Goal: Information Seeking & Learning: Learn about a topic

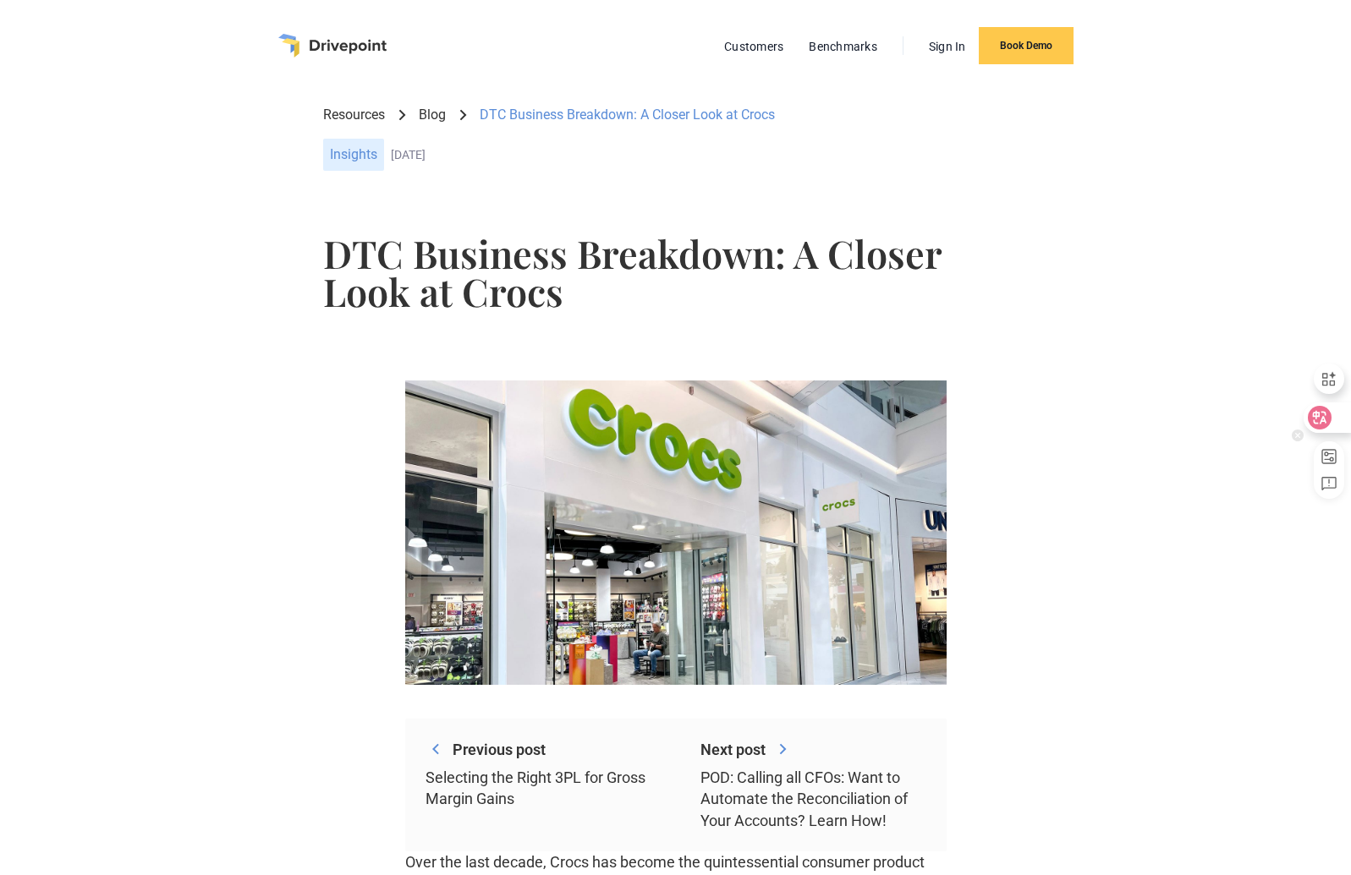
click at [1335, 418] on div at bounding box center [1326, 418] width 46 height 30
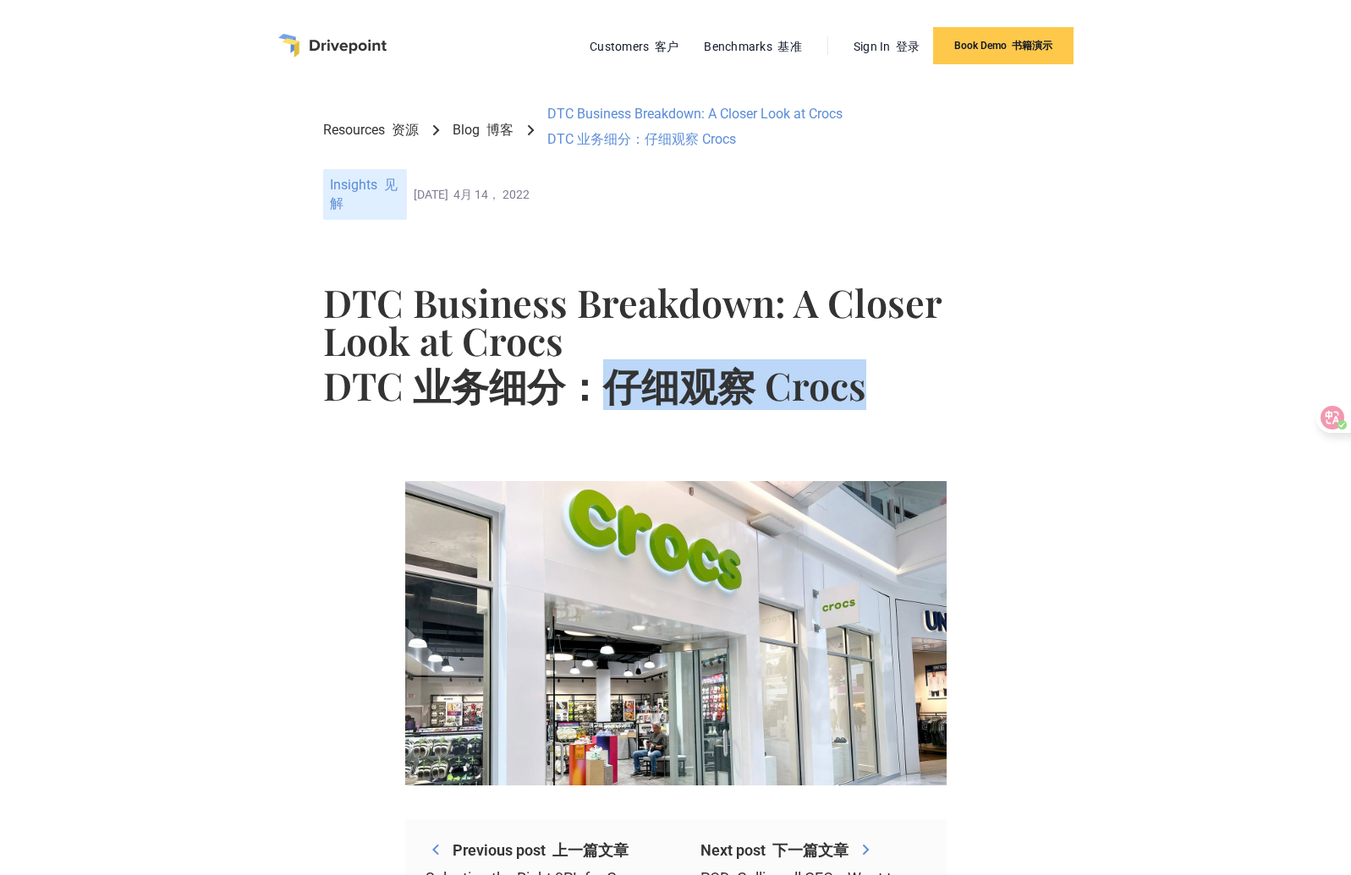
drag, startPoint x: 600, startPoint y: 385, endPoint x: 861, endPoint y: 386, distance: 260.5
click at [861, 387] on font "DTC 业务细分：仔细观察 Crocs" at bounding box center [594, 384] width 543 height 51
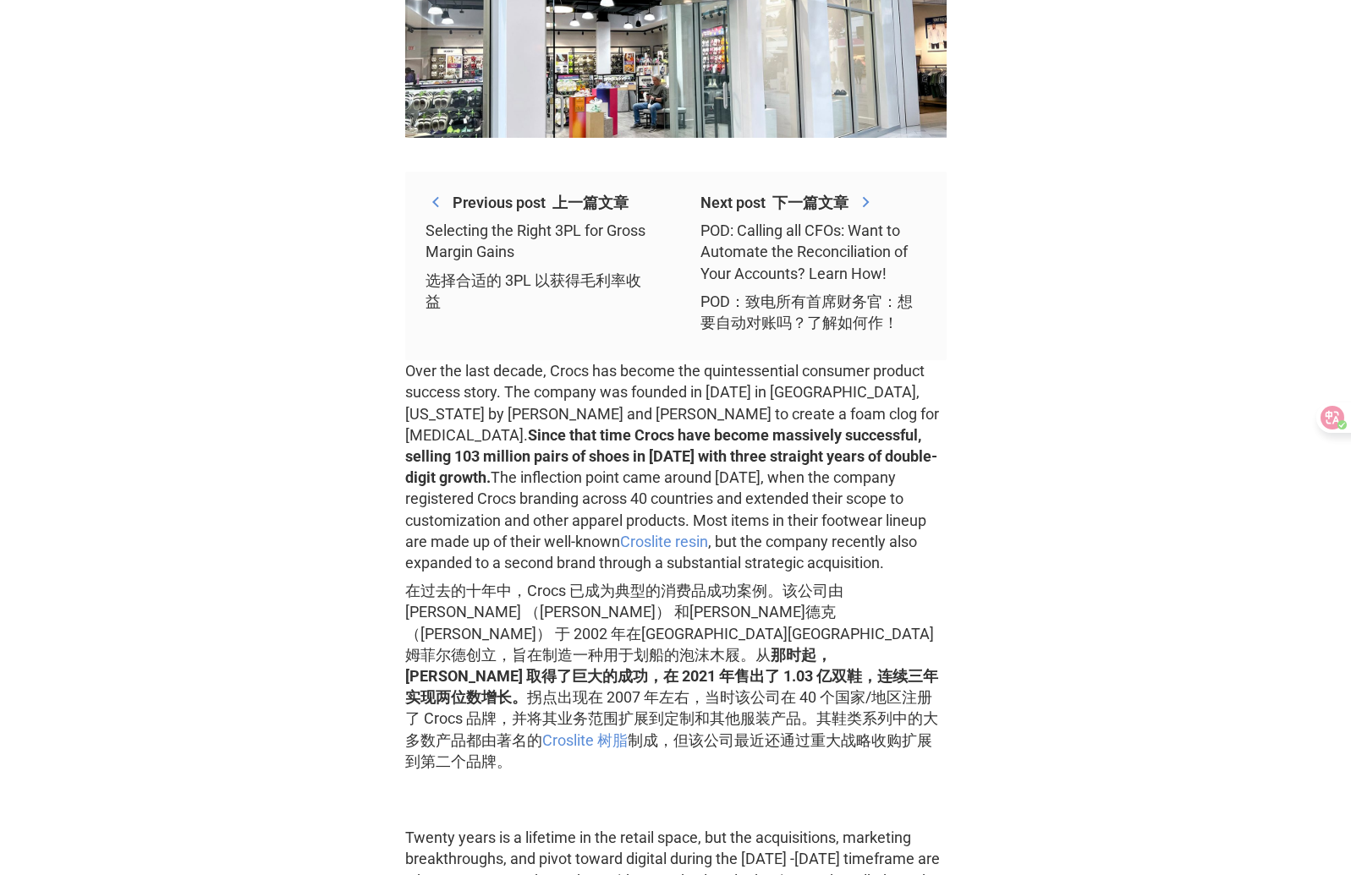
scroll to position [780, 0]
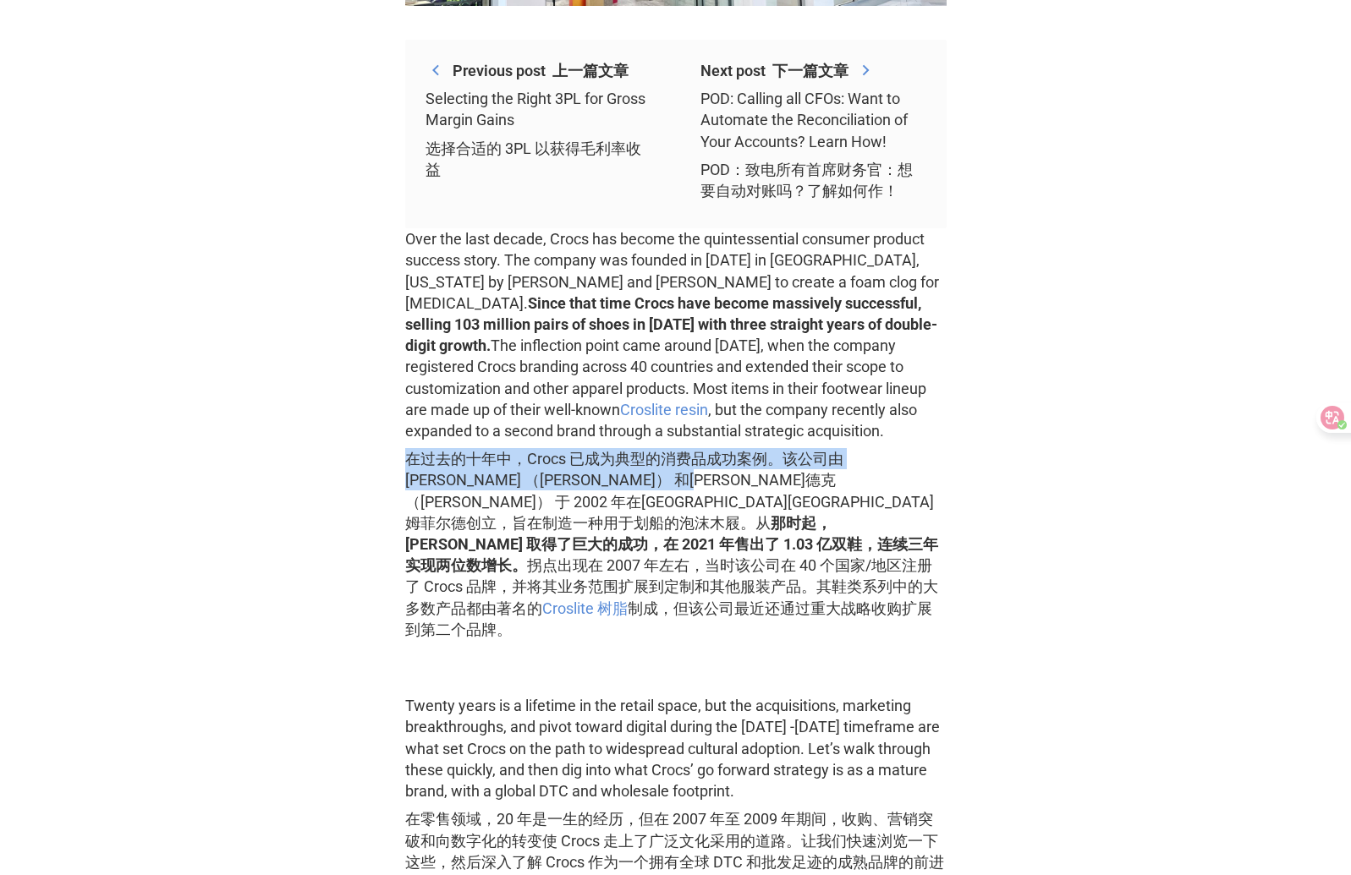
drag, startPoint x: 404, startPoint y: 460, endPoint x: 671, endPoint y: 479, distance: 267.9
click at [671, 480] on font "在过去的十年中，Crocs 已成为典型的消费品成功案例。该公司由[PERSON_NAME] （[PERSON_NAME]） 和[PERSON_NAME]德克 …" at bounding box center [671, 544] width 533 height 189
click at [672, 488] on font "在过去的十年中，Crocs 已成为典型的消费品成功案例。该公司由[PERSON_NAME] （[PERSON_NAME]） 和[PERSON_NAME]德克 …" at bounding box center [671, 544] width 533 height 189
drag, startPoint x: 526, startPoint y: 465, endPoint x: 777, endPoint y: 459, distance: 251.2
click at [777, 459] on font "在过去的十年中，Crocs 已成为典型的消费品成功案例。该公司由[PERSON_NAME] （[PERSON_NAME]） 和[PERSON_NAME]德克 …" at bounding box center [671, 544] width 533 height 189
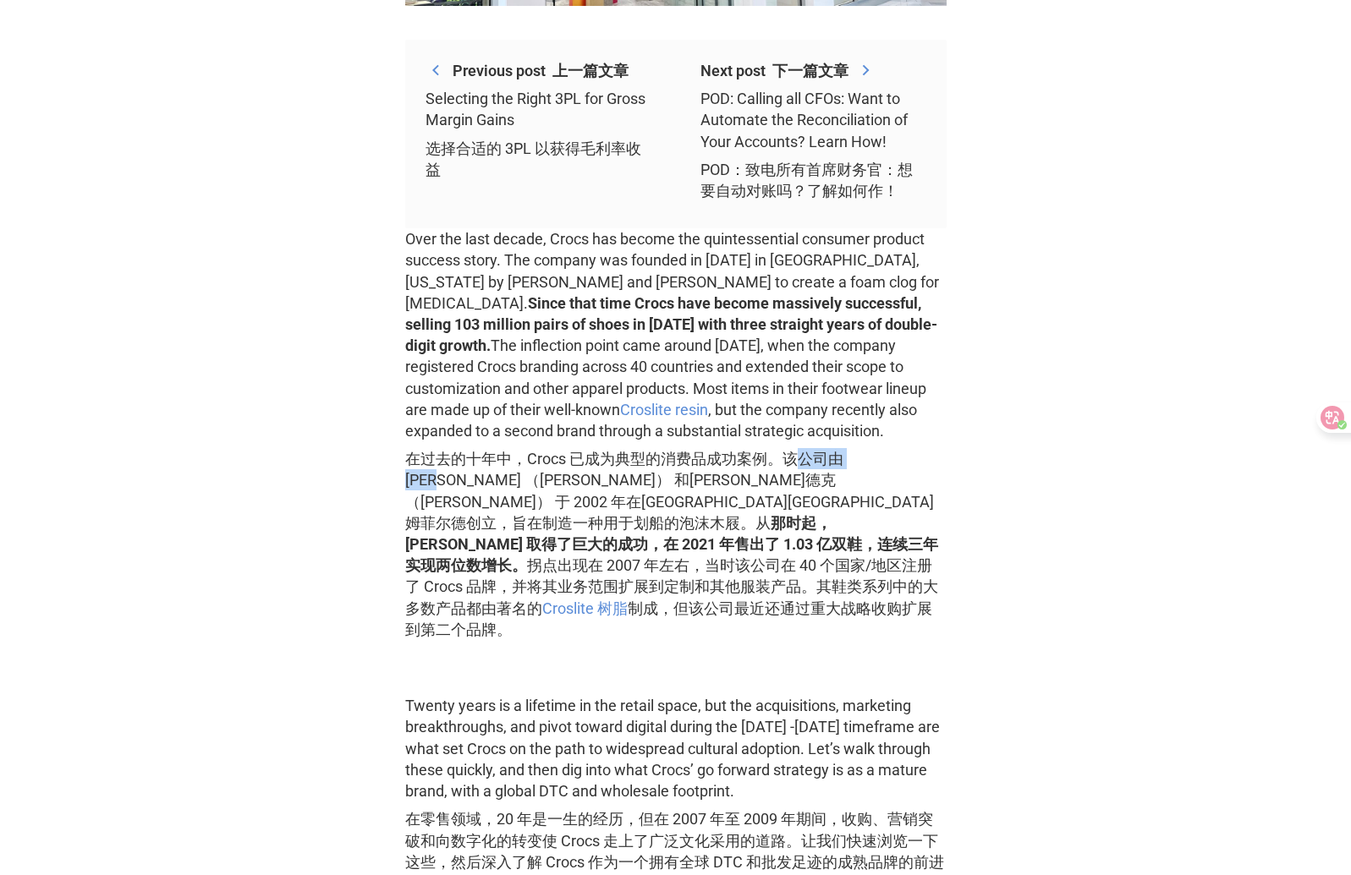
drag, startPoint x: 800, startPoint y: 458, endPoint x: 895, endPoint y: 462, distance: 94.8
click at [896, 461] on font "在过去的十年中，Crocs 已成为典型的消费品成功案例。该公司由[PERSON_NAME] （[PERSON_NAME]） 和[PERSON_NAME]德克 …" at bounding box center [671, 544] width 533 height 189
drag, startPoint x: 798, startPoint y: 479, endPoint x: 862, endPoint y: 509, distance: 70.4
click at [932, 479] on font "在过去的十年中，Crocs 已成为典型的消费品成功案例。该公司由[PERSON_NAME] （[PERSON_NAME]） 和[PERSON_NAME]德克 …" at bounding box center [671, 544] width 533 height 189
drag, startPoint x: 597, startPoint y: 507, endPoint x: 786, endPoint y: 502, distance: 188.7
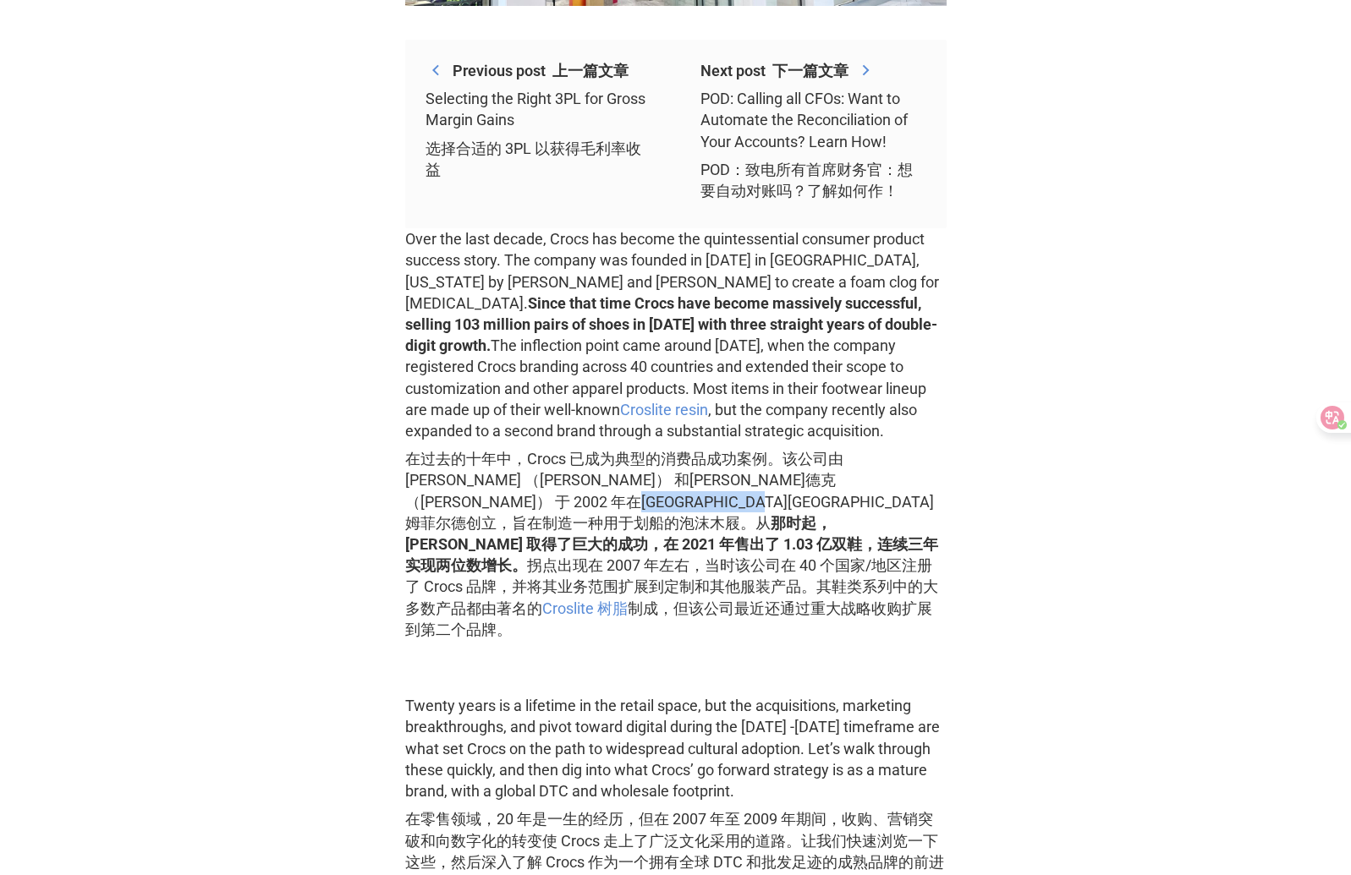
click at [786, 502] on font "在过去的十年中，Crocs 已成为典型的消费品成功案例。该公司由[PERSON_NAME] （[PERSON_NAME]） 和[PERSON_NAME]德克 …" at bounding box center [671, 544] width 533 height 189
drag, startPoint x: 829, startPoint y: 489, endPoint x: 822, endPoint y: 499, distance: 12.2
click at [828, 491] on font "在过去的十年中，Crocs 已成为典型的消费品成功案例。该公司由[PERSON_NAME] （[PERSON_NAME]） 和[PERSON_NAME]德克 …" at bounding box center [675, 544] width 541 height 192
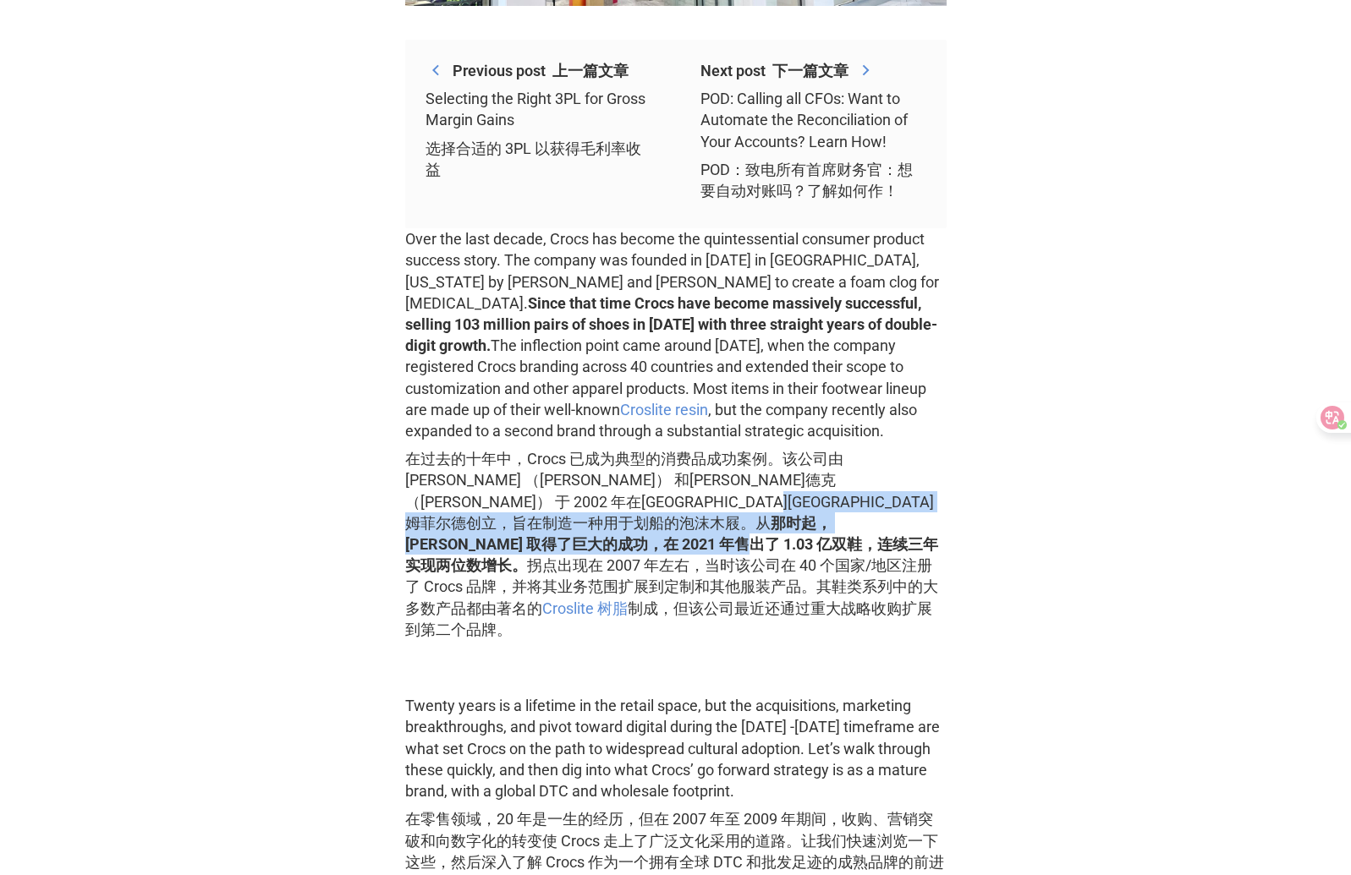
drag, startPoint x: 818, startPoint y: 500, endPoint x: 685, endPoint y: 503, distance: 132.8
click at [704, 515] on font "在过去的十年中，Crocs 已成为典型的消费品成功案例。该公司由[PERSON_NAME] （[PERSON_NAME]） 和[PERSON_NAME]德克 …" at bounding box center [671, 544] width 533 height 189
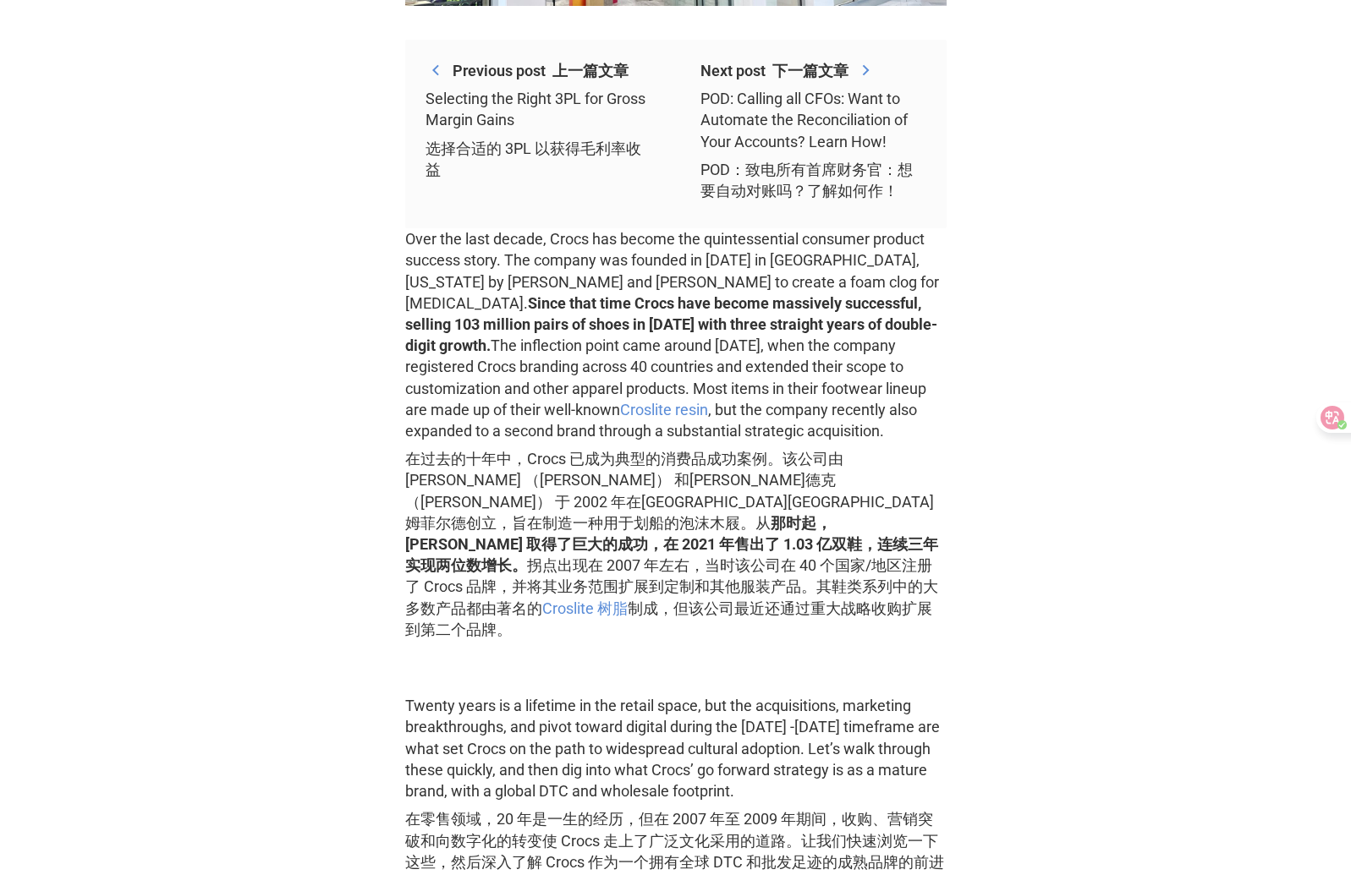
click at [712, 534] on font "在过去的十年中，Crocs 已成为典型的消费品成功案例。该公司由[PERSON_NAME] （[PERSON_NAME]） 和[PERSON_NAME]德克 …" at bounding box center [675, 544] width 541 height 192
drag, startPoint x: 764, startPoint y: 512, endPoint x: 940, endPoint y: 516, distance: 175.9
click at [940, 516] on font "在过去的十年中，Crocs 已成为典型的消费品成功案例。该公司由[PERSON_NAME] （[PERSON_NAME]） 和[PERSON_NAME]德克 …" at bounding box center [675, 544] width 541 height 192
drag, startPoint x: 419, startPoint y: 540, endPoint x: 869, endPoint y: 517, distance: 450.5
click at [869, 517] on font "在过去的十年中，Crocs 已成为典型的消费品成功案例。该公司由[PERSON_NAME] （[PERSON_NAME]） 和[PERSON_NAME]德克 …" at bounding box center [671, 544] width 533 height 189
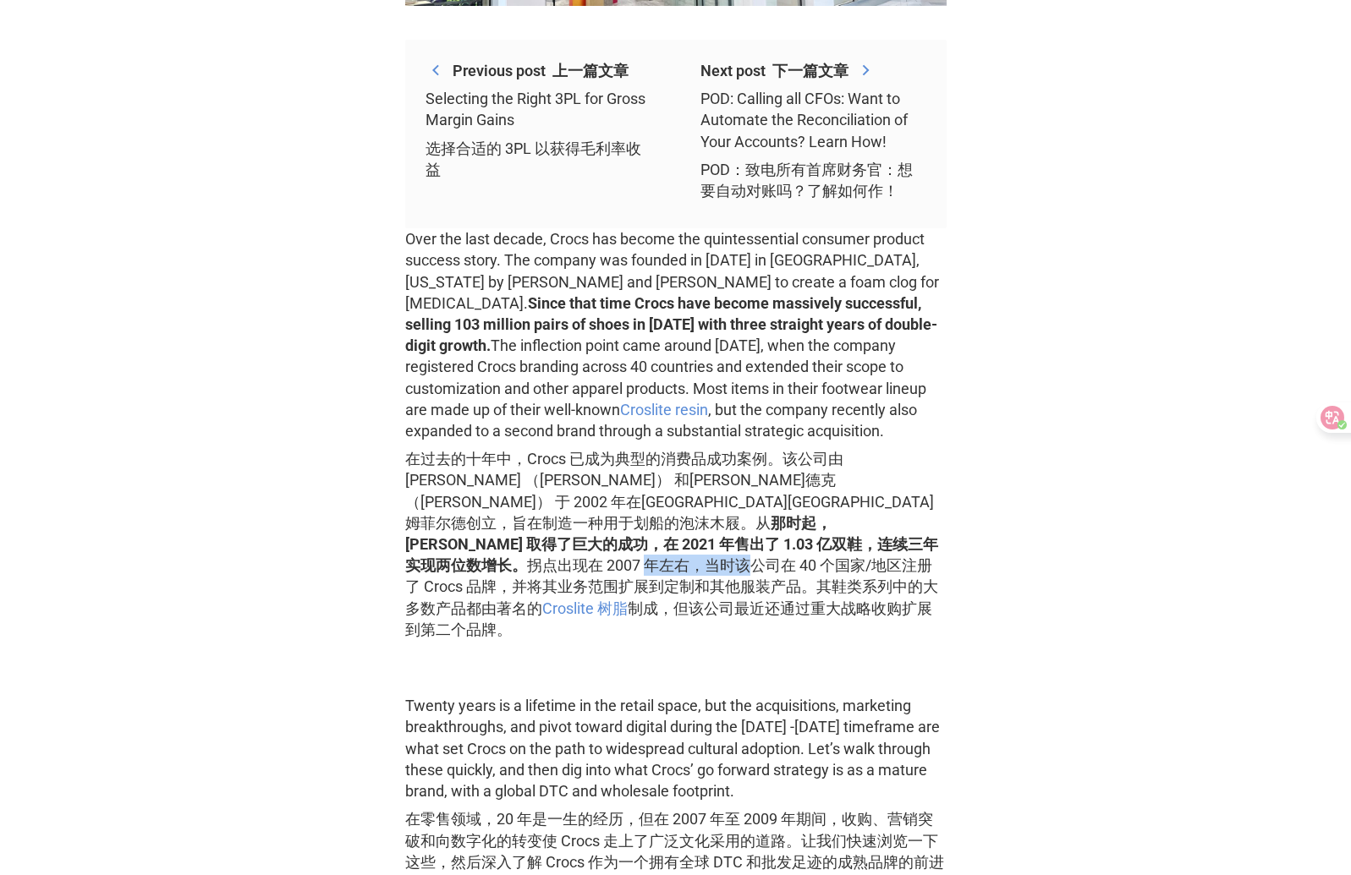
drag, startPoint x: 565, startPoint y: 540, endPoint x: 609, endPoint y: 543, distance: 44.0
click at [609, 543] on font "在过去的十年中，Crocs 已成为典型的消费品成功案例。该公司由[PERSON_NAME] （[PERSON_NAME]） 和[PERSON_NAME]德克 …" at bounding box center [671, 544] width 533 height 189
drag, startPoint x: 404, startPoint y: 347, endPoint x: 570, endPoint y: 343, distance: 165.8
click at [570, 345] on p "Over the last decade, Crocs has become the quintessential consumer product succ…" at bounding box center [675, 437] width 541 height 419
drag, startPoint x: 579, startPoint y: 540, endPoint x: 906, endPoint y: 544, distance: 326.5
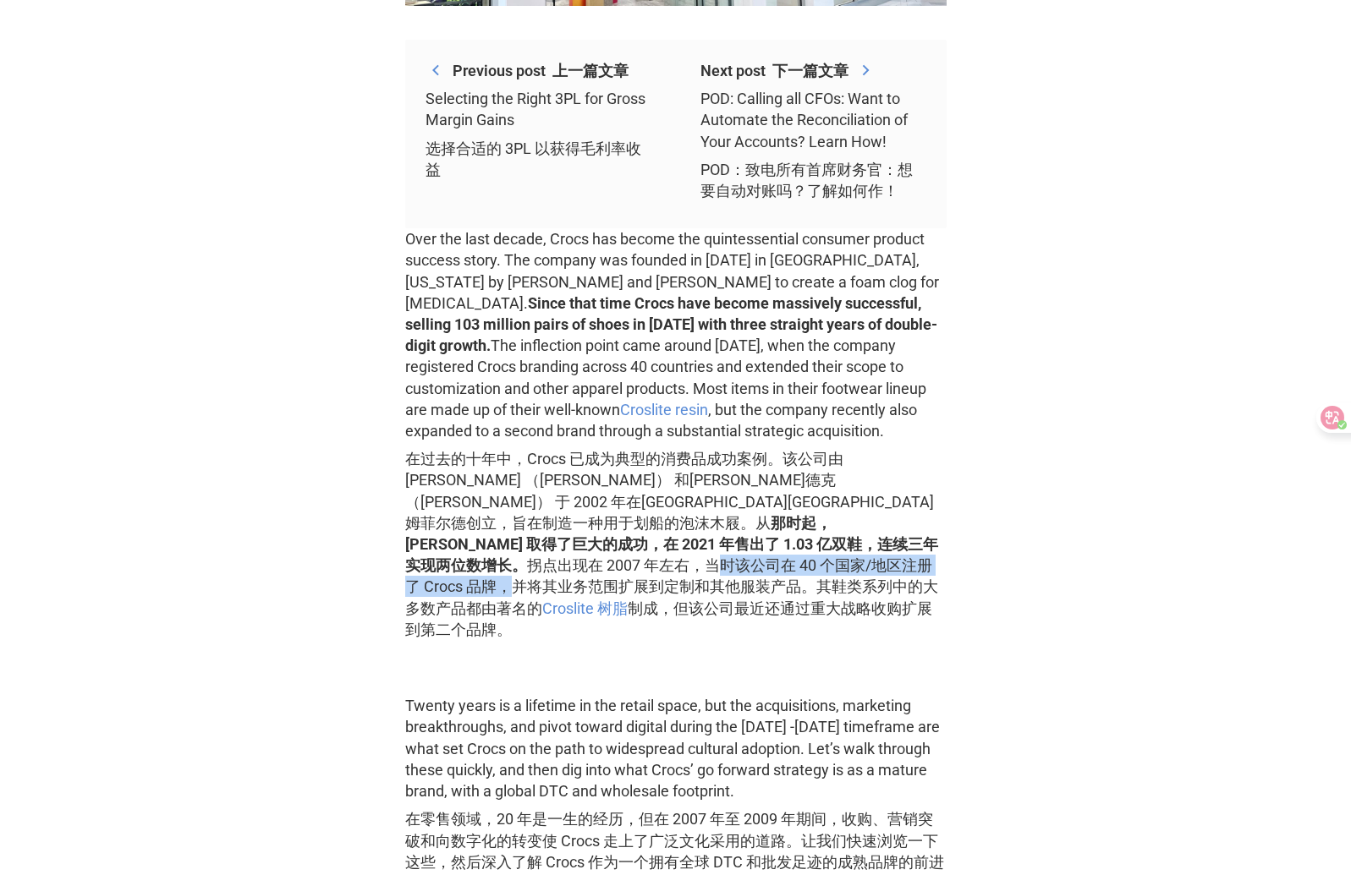
click at [906, 544] on font "在过去的十年中，Crocs 已成为典型的消费品成功案例。该公司由[PERSON_NAME] （[PERSON_NAME]） 和[PERSON_NAME]德克 …" at bounding box center [671, 544] width 533 height 189
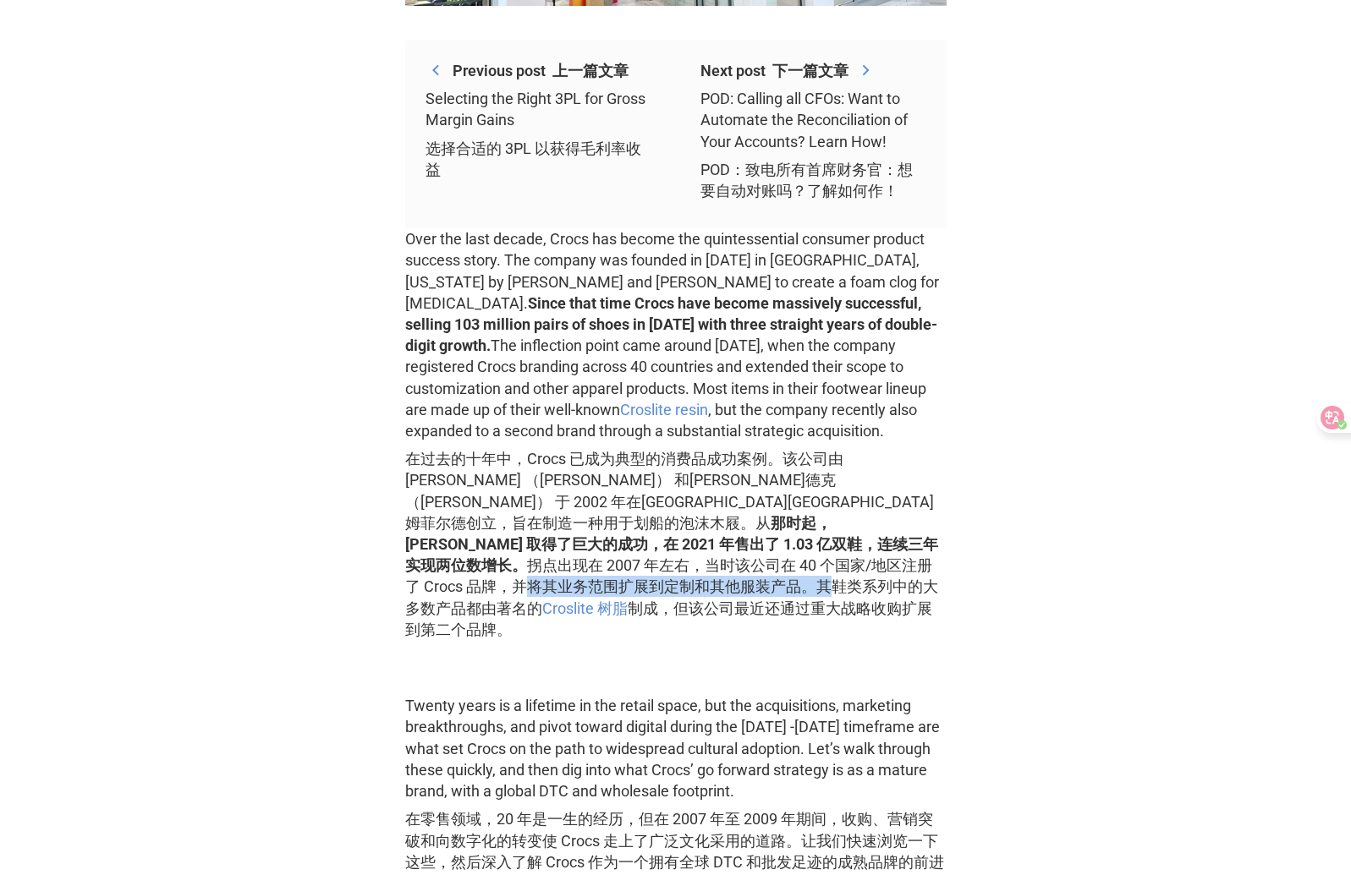
drag, startPoint x: 921, startPoint y: 543, endPoint x: 691, endPoint y: 570, distance: 231.6
click at [691, 570] on font "在过去的十年中，Crocs 已成为典型的消费品成功案例。该公司由[PERSON_NAME] （[PERSON_NAME]） 和[PERSON_NAME]德克 …" at bounding box center [671, 544] width 533 height 189
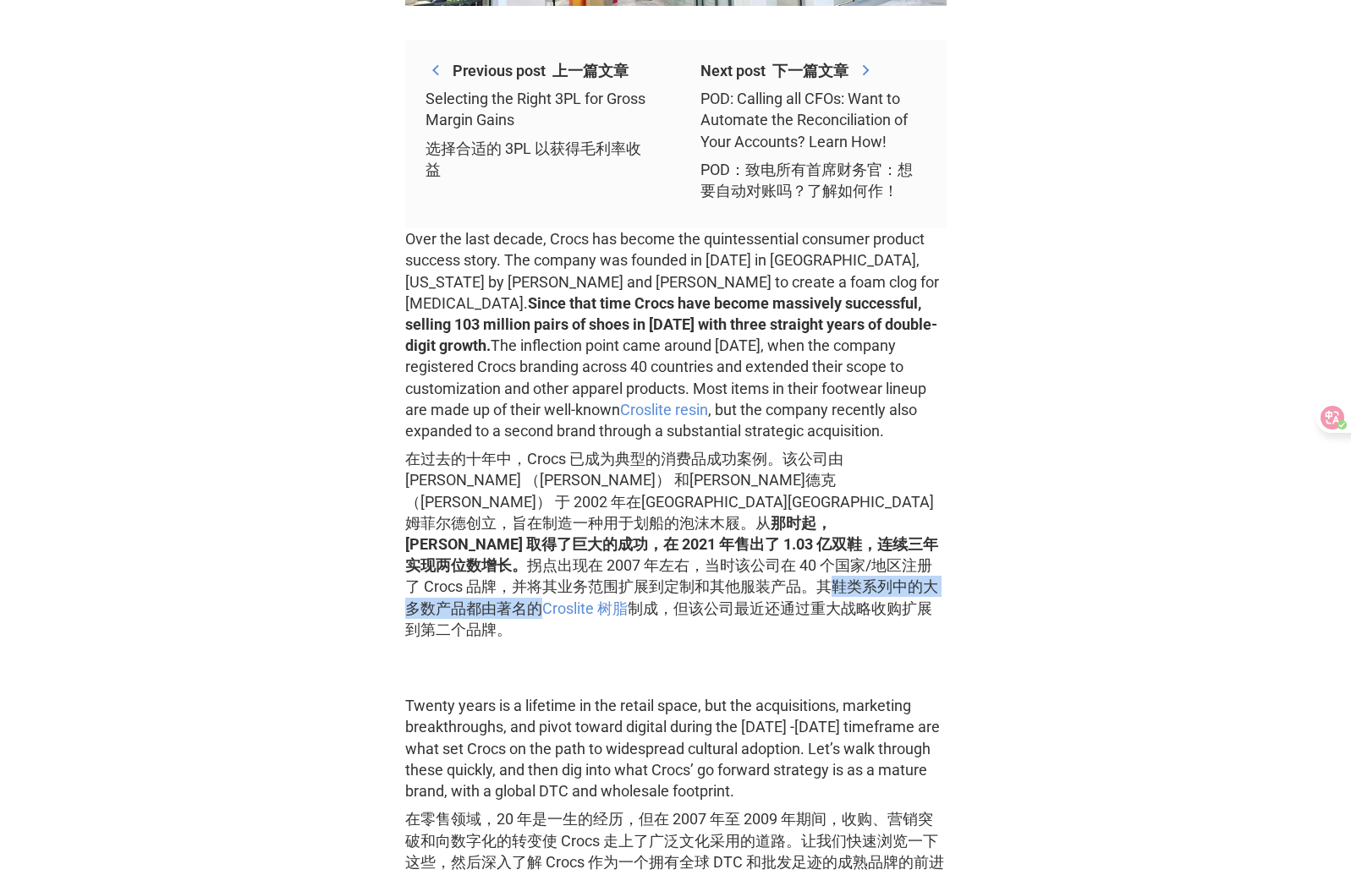
drag, startPoint x: 699, startPoint y: 566, endPoint x: 934, endPoint y: 565, distance: 235.9
click at [934, 565] on font "在过去的十年中，Crocs 已成为典型的消费品成功案例。该公司由[PERSON_NAME] （[PERSON_NAME]） 和[PERSON_NAME]德克 …" at bounding box center [671, 544] width 533 height 189
click at [818, 580] on font "在过去的十年中，Crocs 已成为典型的消费品成功案例。该公司由[PERSON_NAME] （[PERSON_NAME]） 和[PERSON_NAME]德克 …" at bounding box center [671, 544] width 533 height 189
drag, startPoint x: 700, startPoint y: 566, endPoint x: 577, endPoint y: 581, distance: 124.4
click at [577, 578] on font "在过去的十年中，Crocs 已成为典型的消费品成功案例。该公司由[PERSON_NAME] （[PERSON_NAME]） 和[PERSON_NAME]德克 …" at bounding box center [671, 544] width 533 height 189
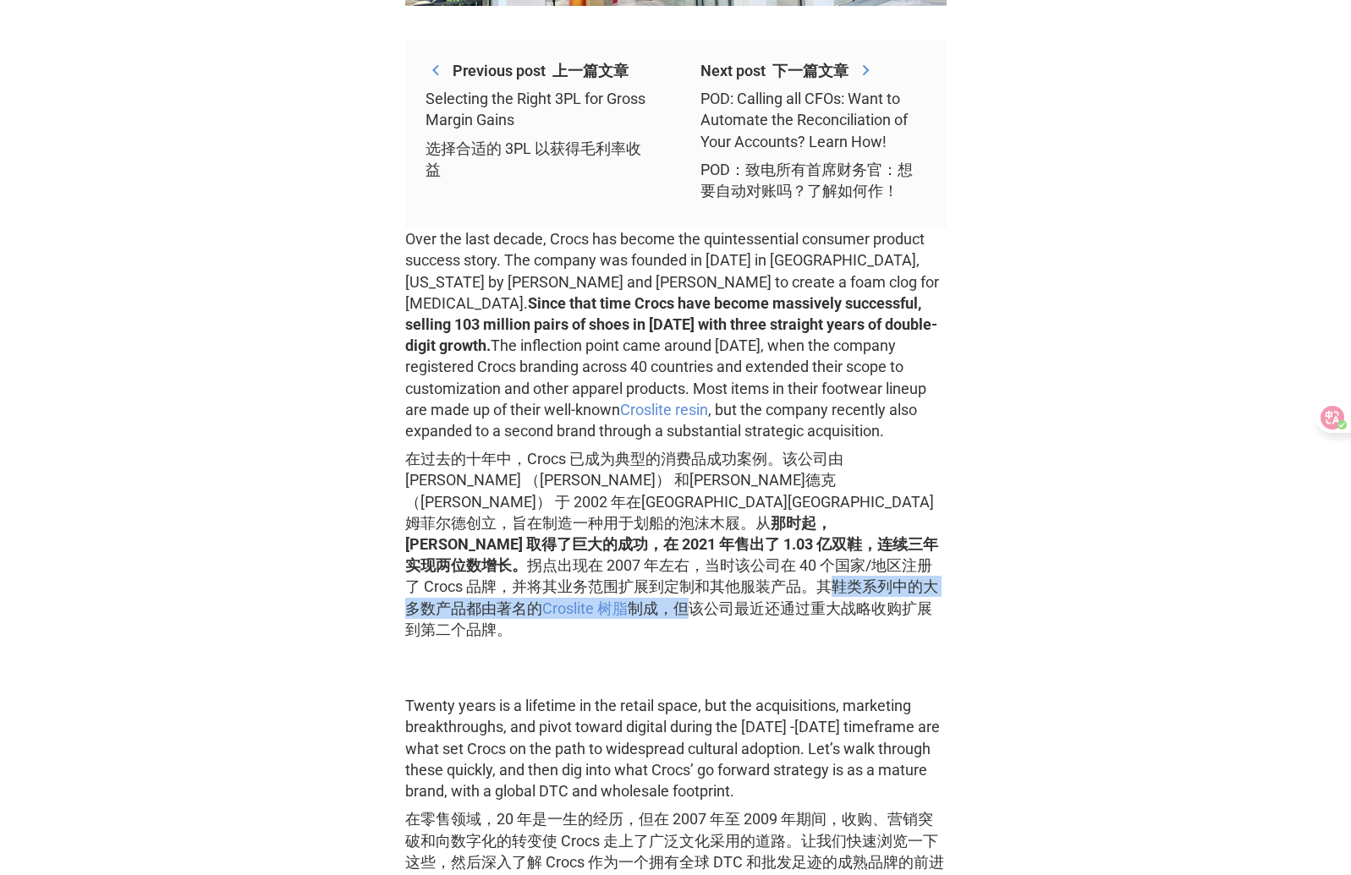
click at [577, 583] on font "在过去的十年中，Crocs 已成为典型的消费品成功案例。该公司由[PERSON_NAME] （[PERSON_NAME]） 和[PERSON_NAME]德克 …" at bounding box center [671, 544] width 533 height 189
drag, startPoint x: 539, startPoint y: 580, endPoint x: 926, endPoint y: 584, distance: 387.3
click at [926, 584] on font "在过去的十年中，Crocs 已成为典型的消费品成功案例。该公司由[PERSON_NAME] （[PERSON_NAME]） 和[PERSON_NAME]德克 …" at bounding box center [675, 544] width 541 height 192
click at [845, 660] on p "‍" at bounding box center [675, 670] width 541 height 21
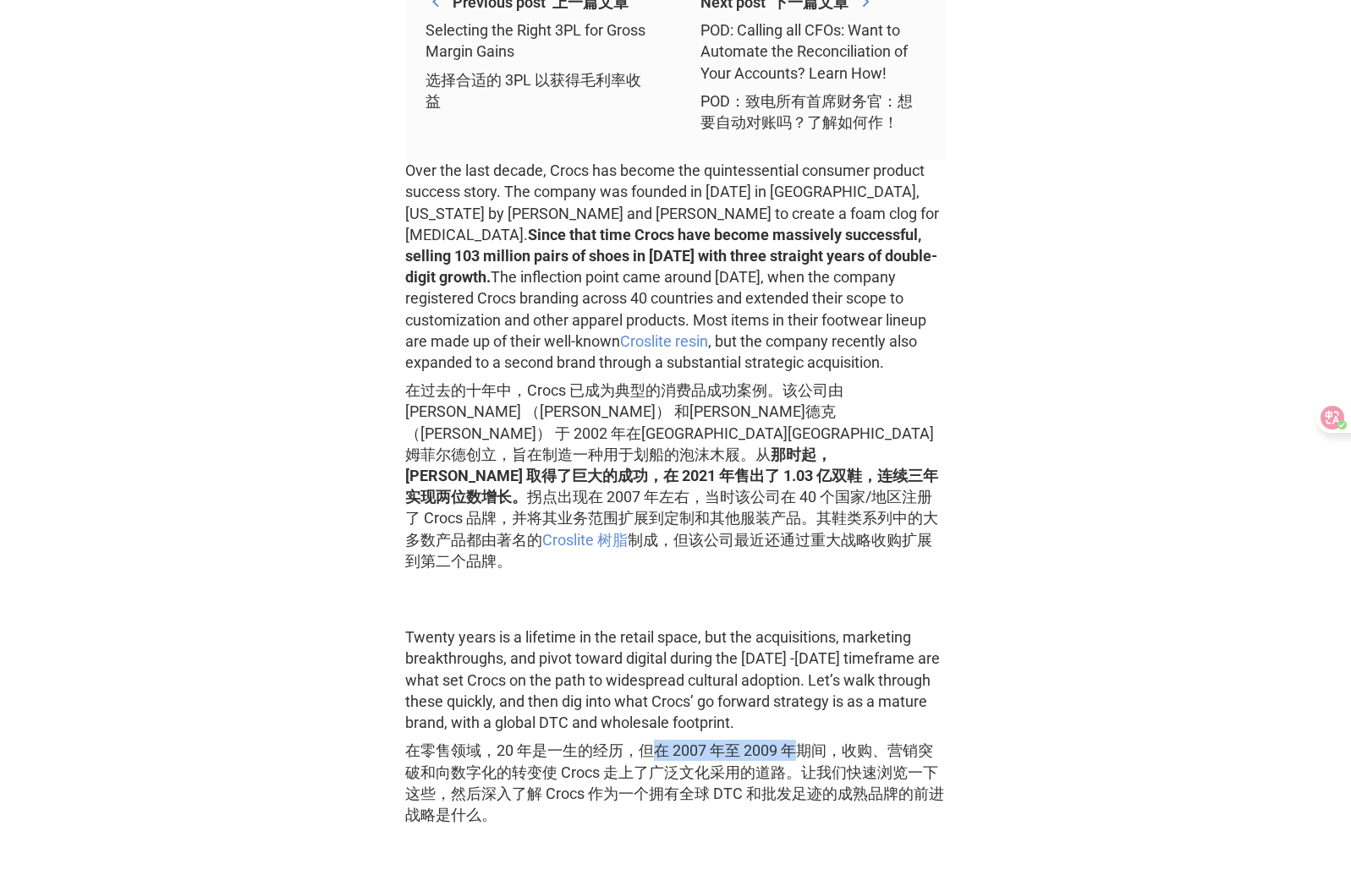
drag, startPoint x: 660, startPoint y: 700, endPoint x: 803, endPoint y: 702, distance: 142.9
click at [803, 742] on font "在零售领域，20 年是一生的经历，但在 2007 年至 2009 年期间，收购、营销突破和向数字化的转变使 Crocs 走上了广泛文化采用的道路。让我们快速浏…" at bounding box center [674, 783] width 539 height 82
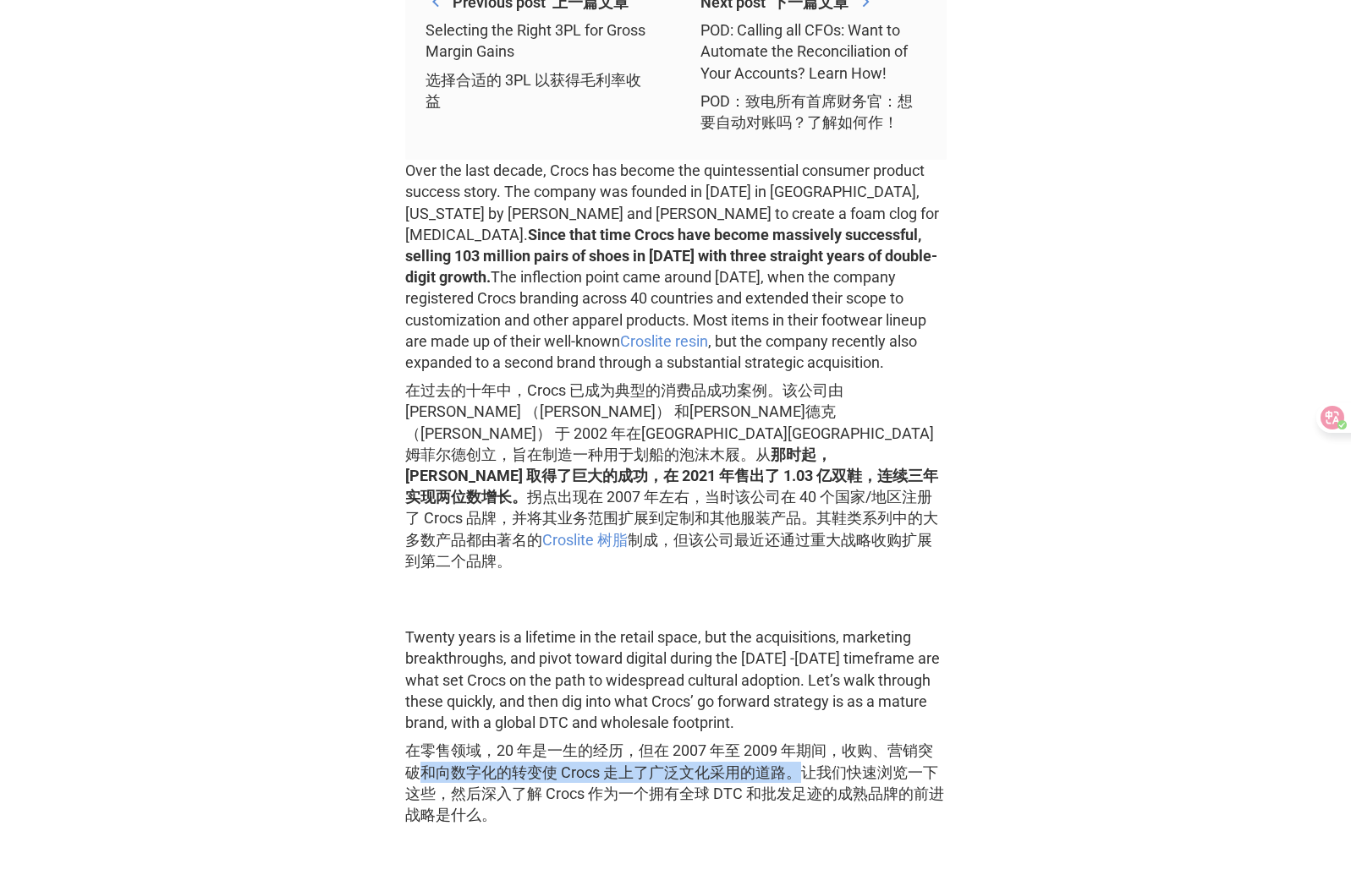
drag, startPoint x: 479, startPoint y: 729, endPoint x: 797, endPoint y: 729, distance: 317.1
click at [797, 742] on font "在零售领域，20 年是一生的经历，但在 2007 年至 2009 年期间，收购、营销突破和向数字化的转变使 Crocs 走上了广泛文化采用的道路。让我们快速浏…" at bounding box center [674, 783] width 539 height 82
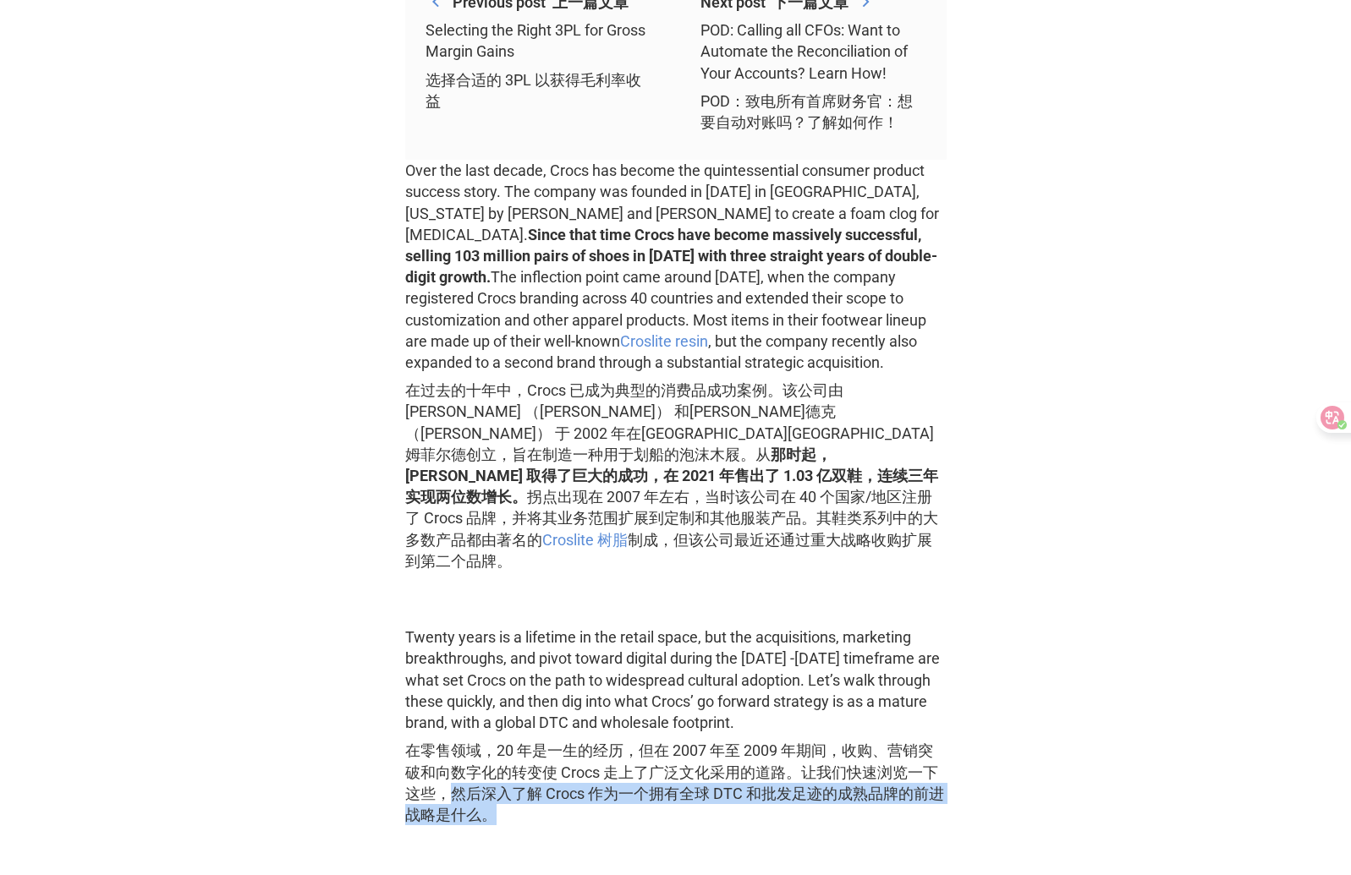
drag, startPoint x: 456, startPoint y: 753, endPoint x: 910, endPoint y: 764, distance: 454.3
click at [910, 764] on font "在零售领域，20 年是一生的经历，但在 2007 年至 2009 年期间，收购、营销突破和向数字化的转变使 Crocs 走上了广泛文化采用的道路。让我们快速浏…" at bounding box center [675, 782] width 541 height 85
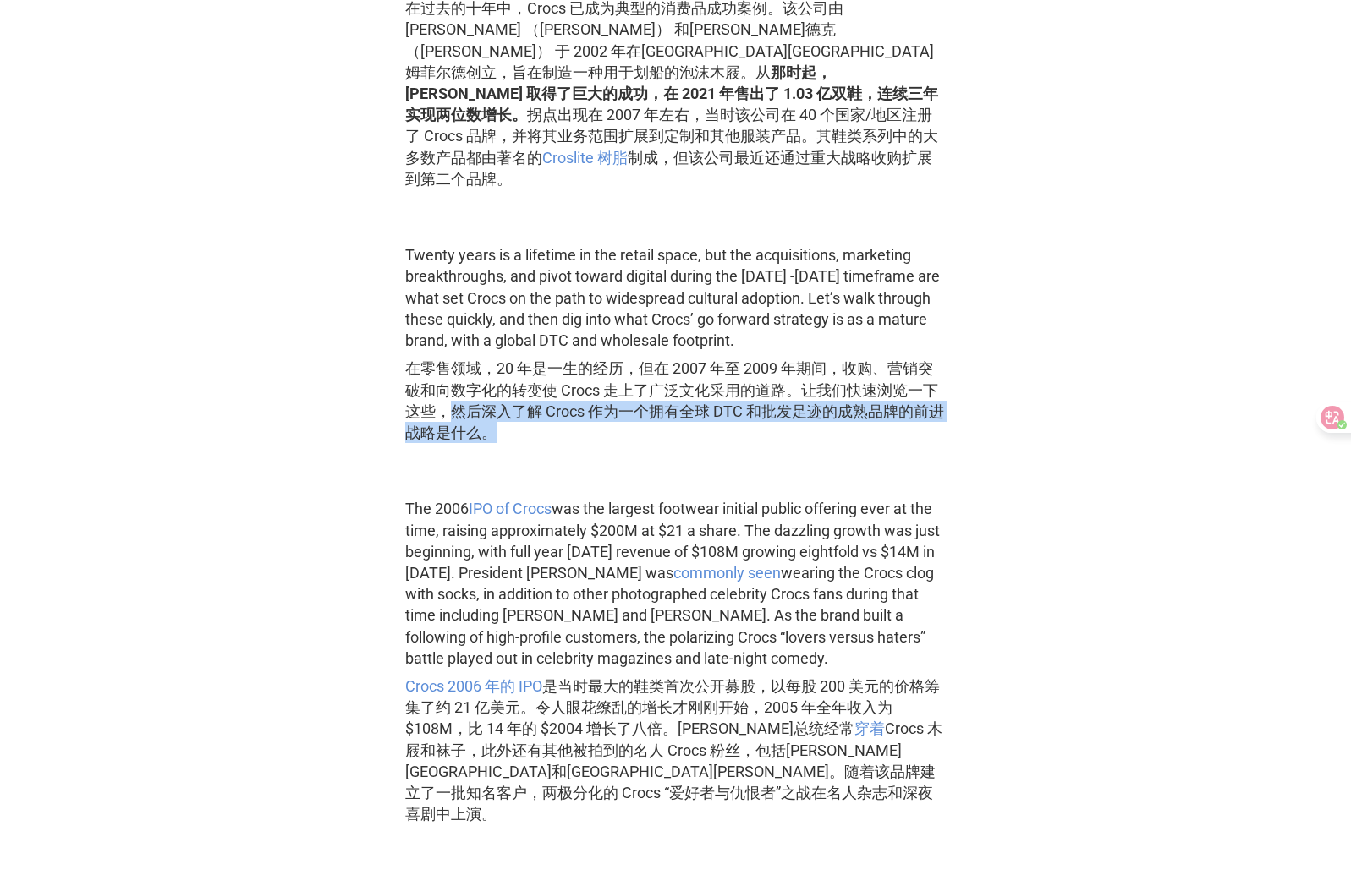
scroll to position [1374, 0]
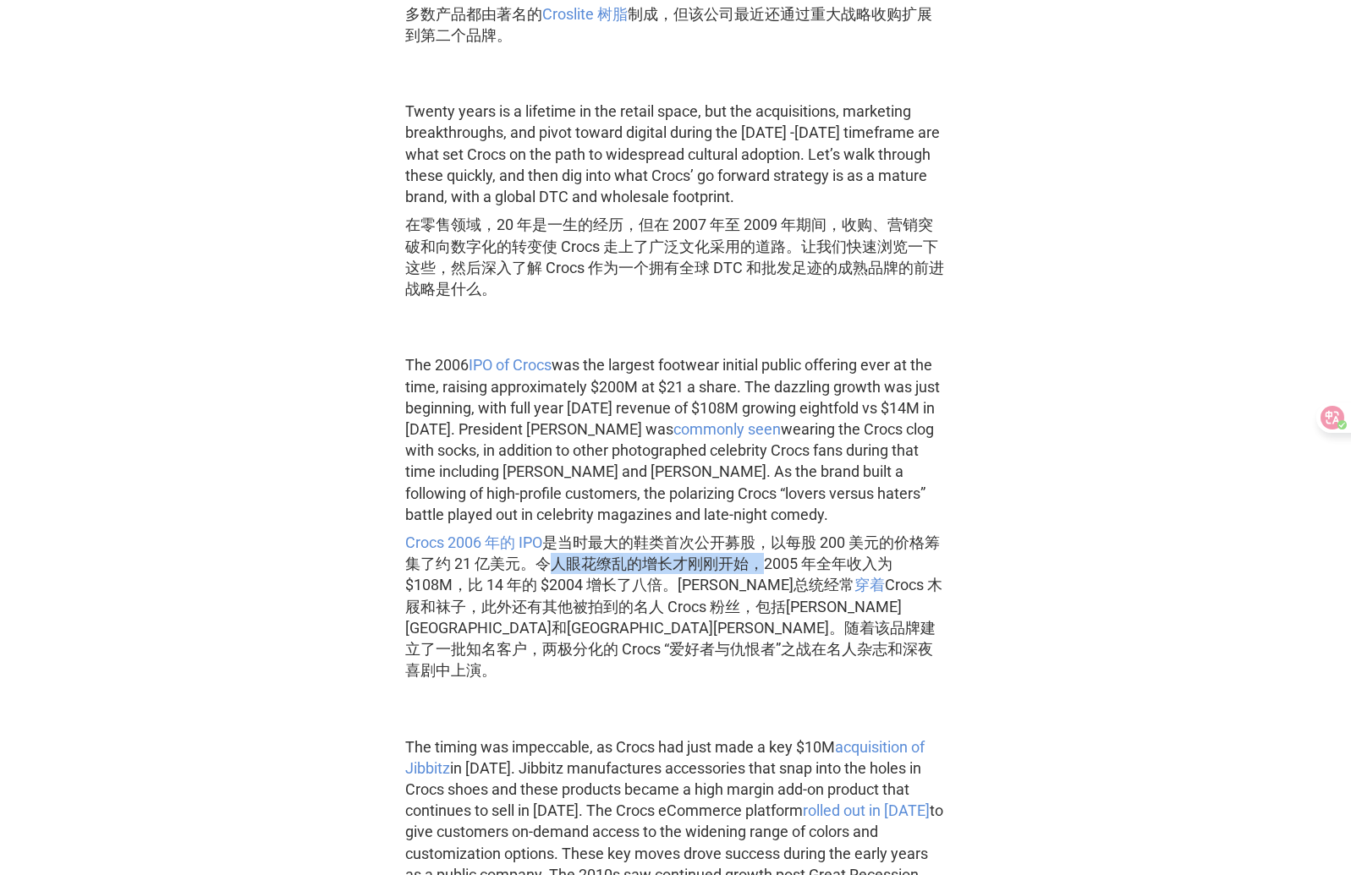
drag, startPoint x: 554, startPoint y: 520, endPoint x: 770, endPoint y: 520, distance: 216.5
click at [770, 534] on font "Crocs 2006 年的 IPO 是当时最大的鞋类首次公开募股，以每股 200 美元的价格筹集了约 21 亿美元。令人眼花缭乱的增长才刚刚开始，2005 年…" at bounding box center [673, 606] width 537 height 145
drag, startPoint x: 793, startPoint y: 518, endPoint x: 901, endPoint y: 512, distance: 108.4
click at [901, 534] on font "Crocs 2006 年的 IPO 是当时最大的鞋类首次公开募股，以每股 200 美元的价格筹集了约 21 亿美元。令人眼花缭乱的增长才刚刚开始，2005 年…" at bounding box center [673, 606] width 537 height 145
drag, startPoint x: 436, startPoint y: 540, endPoint x: 529, endPoint y: 557, distance: 93.7
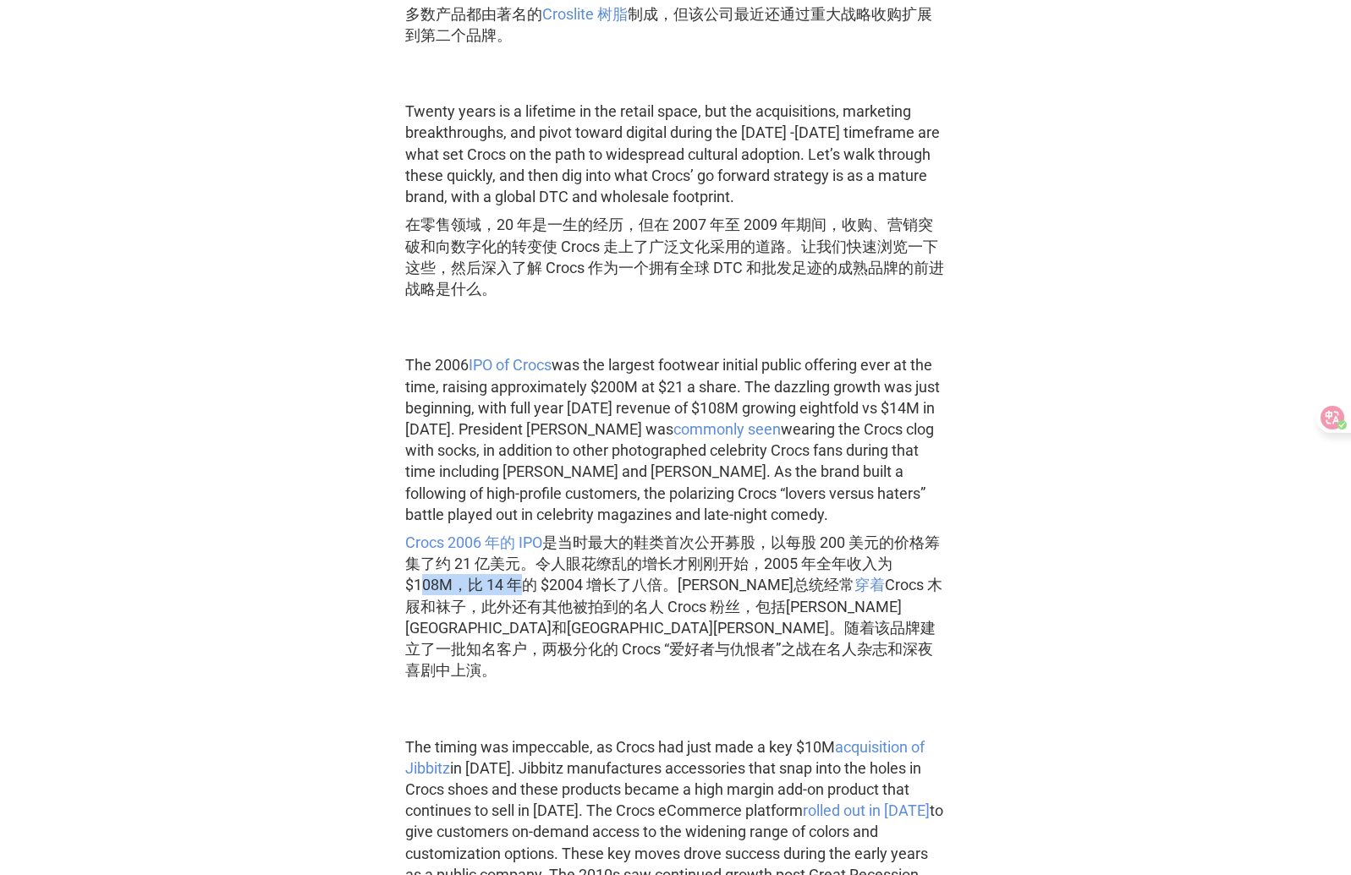
click at [519, 551] on font "Crocs 2006 年的 IPO 是当时最大的鞋类首次公开募股，以每股 200 美元的价格筹集了约 21 亿美元。令人眼花缭乱的增长才刚刚开始，2005 年…" at bounding box center [675, 606] width 541 height 149
click at [583, 541] on font "Crocs 2006 年的 IPO 是当时最大的鞋类首次公开募股，以每股 200 美元的价格筹集了约 21 亿美元。令人眼花缭乱的增长才刚刚开始，2005 年…" at bounding box center [673, 606] width 537 height 145
drag, startPoint x: 473, startPoint y: 542, endPoint x: 658, endPoint y: 538, distance: 185.2
click at [658, 539] on font "Crocs 2006 年的 IPO 是当时最大的鞋类首次公开募股，以每股 200 美元的价格筹集了约 21 亿美元。令人眼花缭乱的增长才刚刚开始，2005 年…" at bounding box center [673, 606] width 537 height 145
click at [702, 540] on font "Crocs 2006 年的 IPO 是当时最大的鞋类首次公开募股，以每股 200 美元的价格筹集了约 21 亿美元。令人眼花缭乱的增长才刚刚开始，2005 年…" at bounding box center [673, 606] width 537 height 145
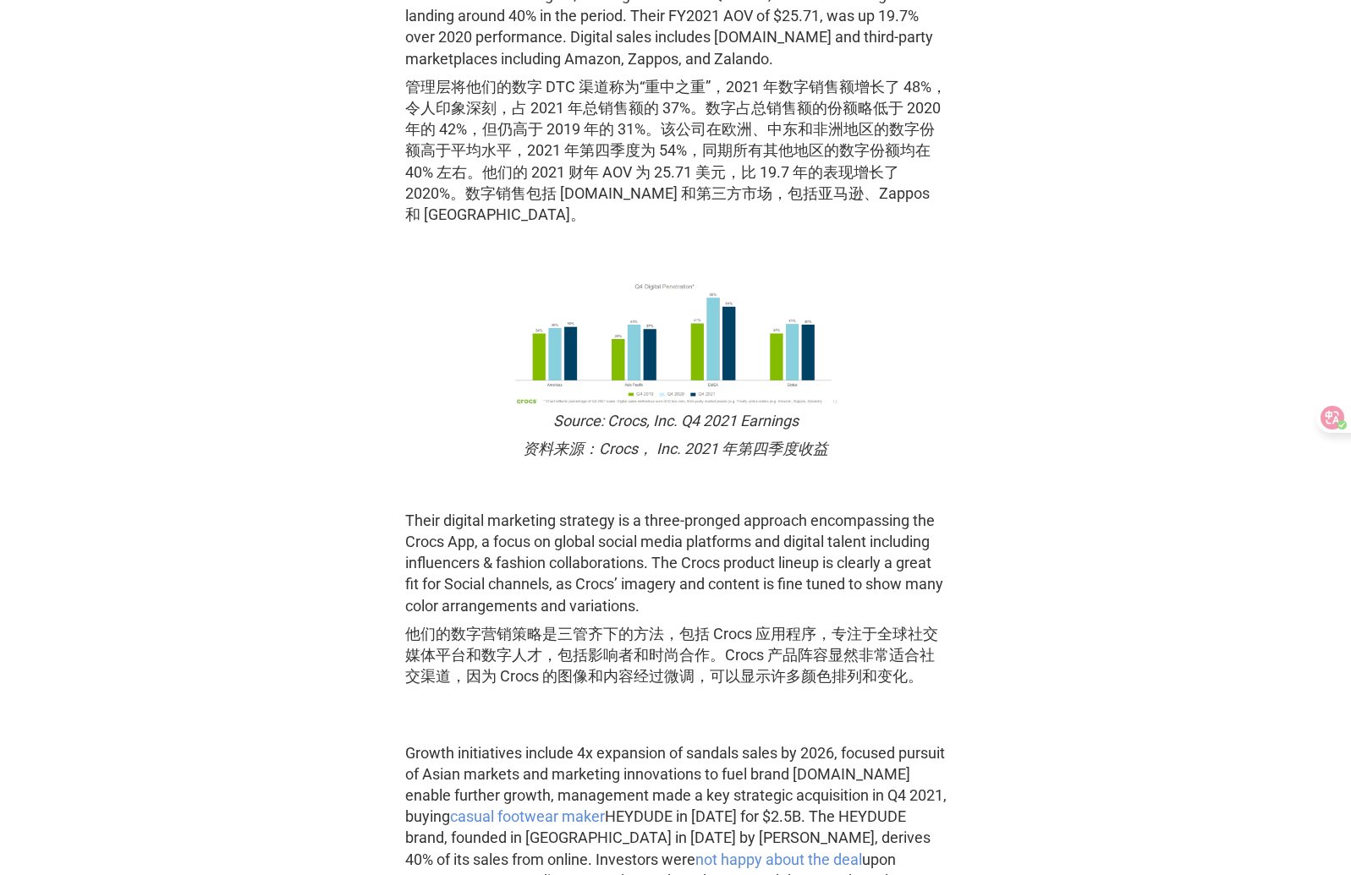
scroll to position [4256, 0]
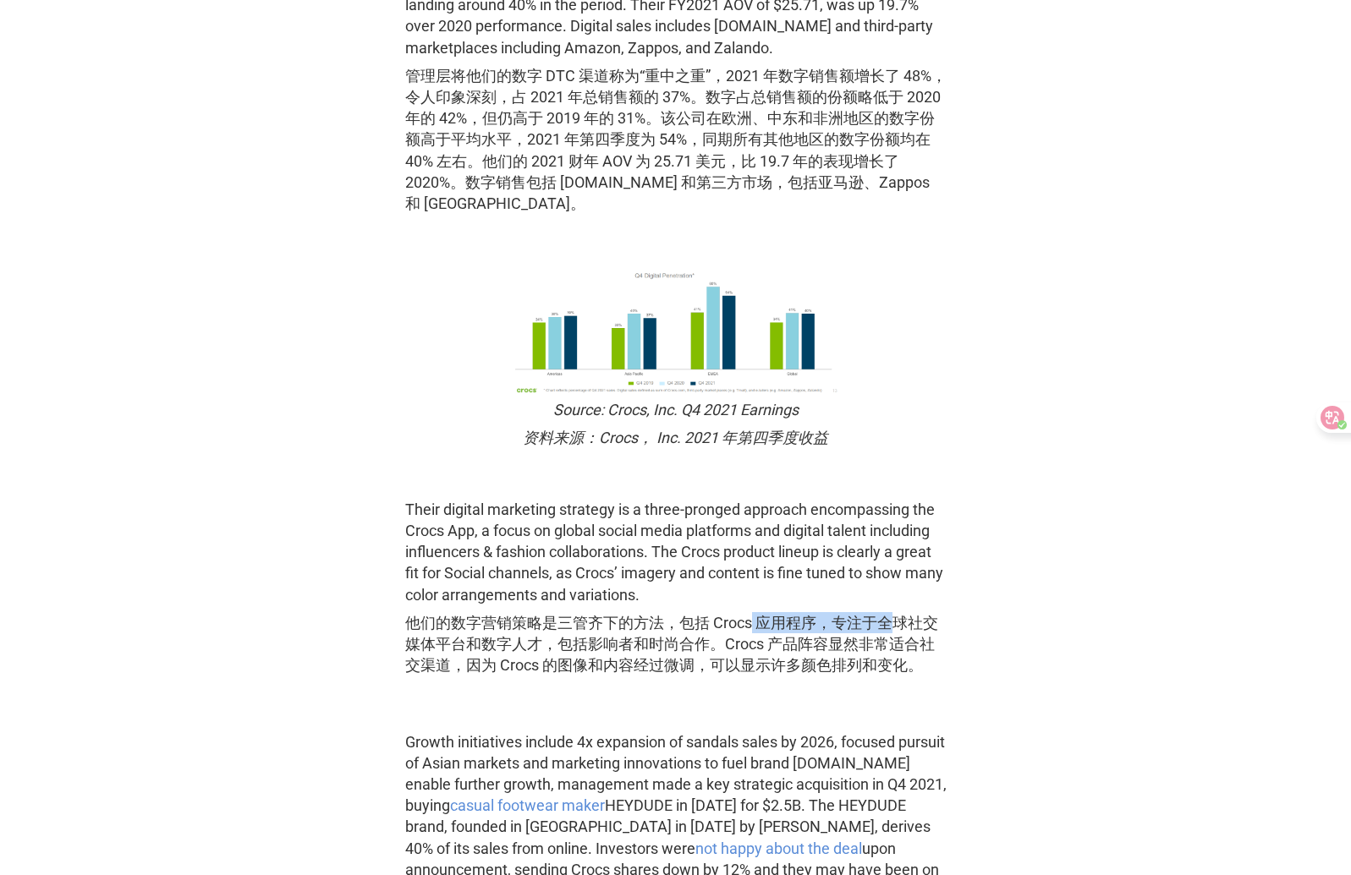
drag, startPoint x: 816, startPoint y: 638, endPoint x: 890, endPoint y: 645, distance: 74.7
click at [890, 645] on font "他们的数字营销策略是三管齐下的方法，包括 Crocs 应用程序，专注于全球社交媒体平台和数字人才，包括影响者和时尚合作。Crocs 产品阵容显然非常适合社交渠…" at bounding box center [671, 644] width 533 height 60
drag, startPoint x: 547, startPoint y: 664, endPoint x: 796, endPoint y: 671, distance: 248.7
click at [795, 666] on font "他们的数字营销策略是三管齐下的方法，包括 Crocs 应用程序，专注于全球社交媒体平台和数字人才，包括影响者和时尚合作。Crocs 产品阵容显然非常适合社交渠…" at bounding box center [671, 644] width 533 height 60
drag, startPoint x: 810, startPoint y: 692, endPoint x: 854, endPoint y: 693, distance: 44.0
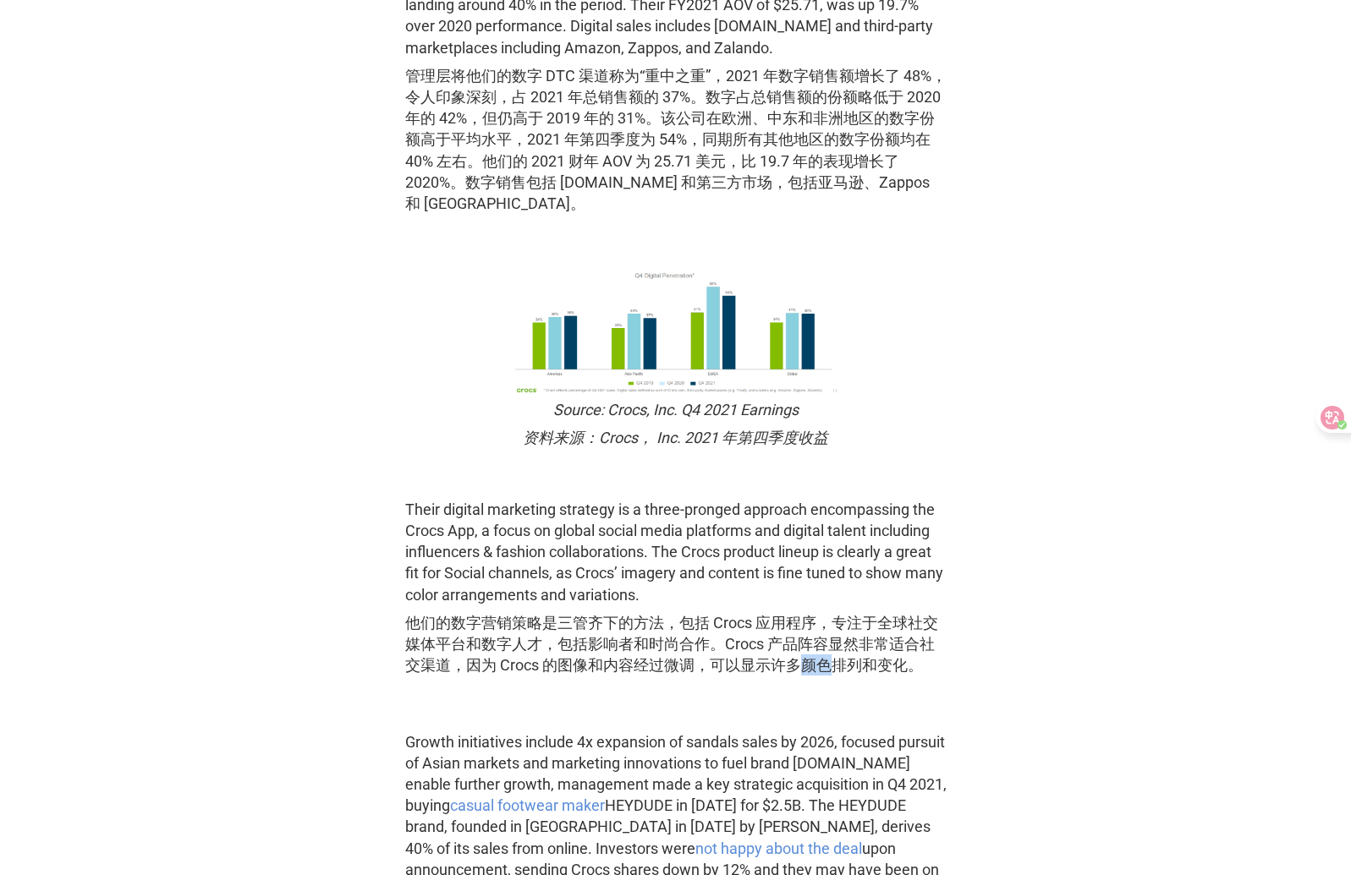
click at [836, 677] on font "他们的数字营销策略是三管齐下的方法，包括 Crocs 应用程序，专注于全球社交媒体平台和数字人才，包括影响者和时尚合作。Crocs 产品阵容显然非常适合社交渠…" at bounding box center [675, 644] width 541 height 64
drag, startPoint x: 835, startPoint y: 644, endPoint x: 925, endPoint y: 644, distance: 90.5
click at [925, 644] on font "他们的数字营销策略是三管齐下的方法，包括 Crocs 应用程序，专注于全球社交媒体平台和数字人才，包括影响者和时尚合作。Crocs 产品阵容显然非常适合社交渠…" at bounding box center [671, 644] width 533 height 60
drag, startPoint x: 557, startPoint y: 672, endPoint x: 715, endPoint y: 666, distance: 157.4
click at [715, 666] on font "他们的数字营销策略是三管齐下的方法，包括 Crocs 应用程序，专注于全球社交媒体平台和数字人才，包括影响者和时尚合作。Crocs 产品阵容显然非常适合社交渠…" at bounding box center [671, 644] width 533 height 60
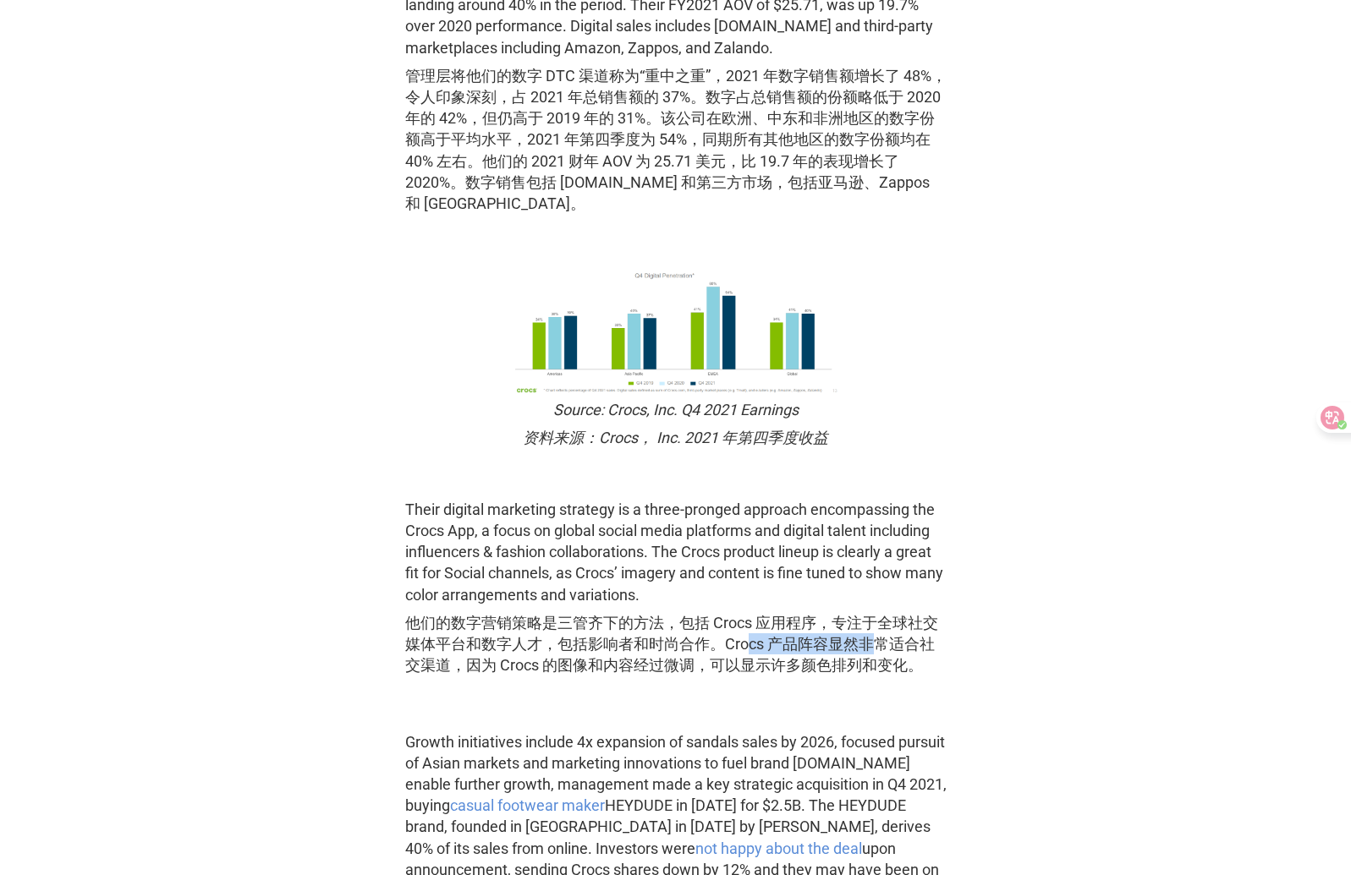
drag, startPoint x: 746, startPoint y: 666, endPoint x: 879, endPoint y: 671, distance: 133.7
click at [879, 671] on font "他们的数字营销策略是三管齐下的方法，包括 Crocs 应用程序，专注于全球社交媒体平台和数字人才，包括影响者和时尚合作。Crocs 产品阵容显然非常适合社交渠…" at bounding box center [671, 644] width 533 height 60
click at [864, 674] on font "他们的数字营销策略是三管齐下的方法，包括 Crocs 应用程序，专注于全球社交媒体平台和数字人才，包括影响者和时尚合作。Crocs 产品阵容显然非常适合社交渠…" at bounding box center [671, 644] width 533 height 60
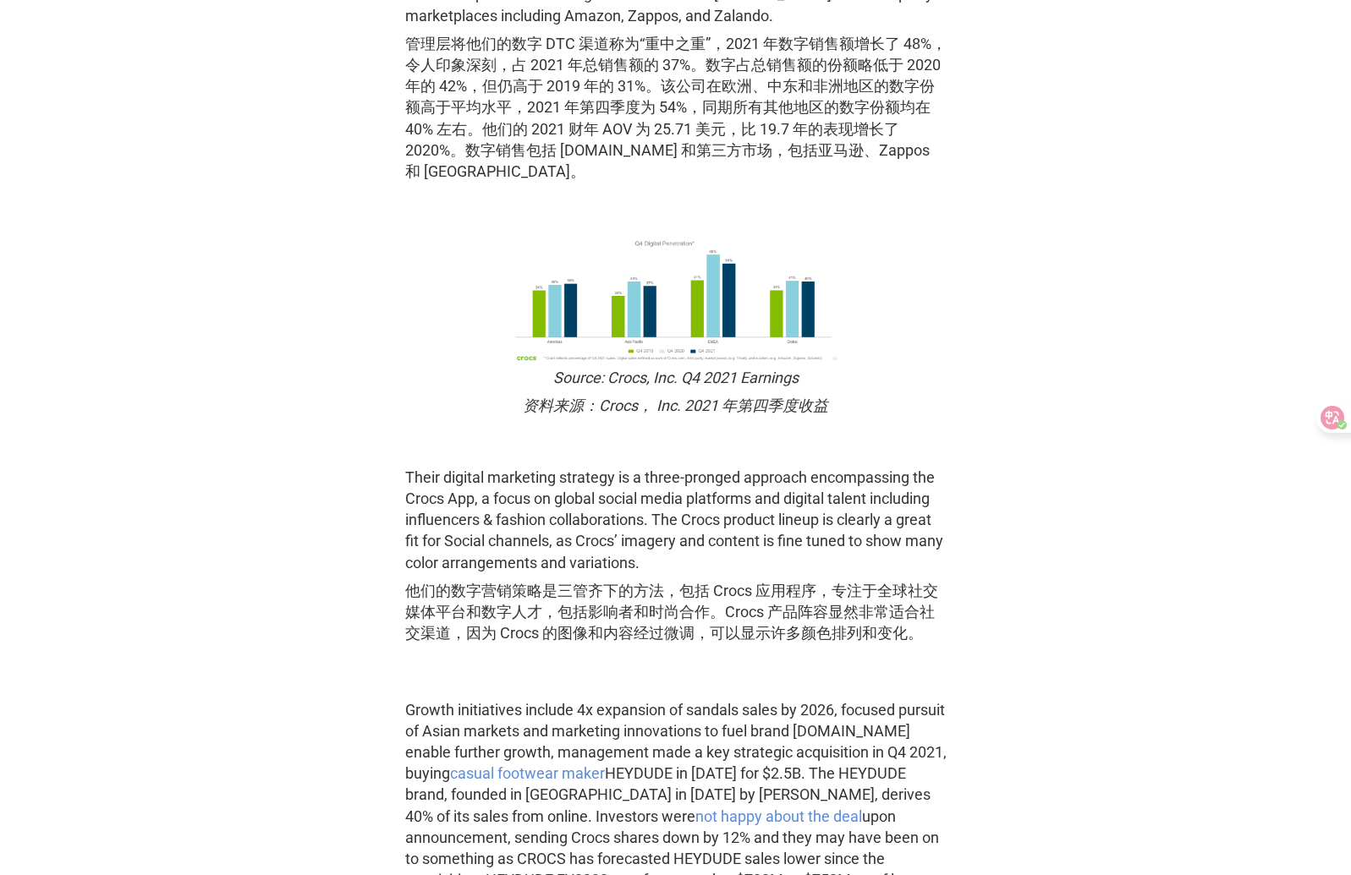
scroll to position [3886, 0]
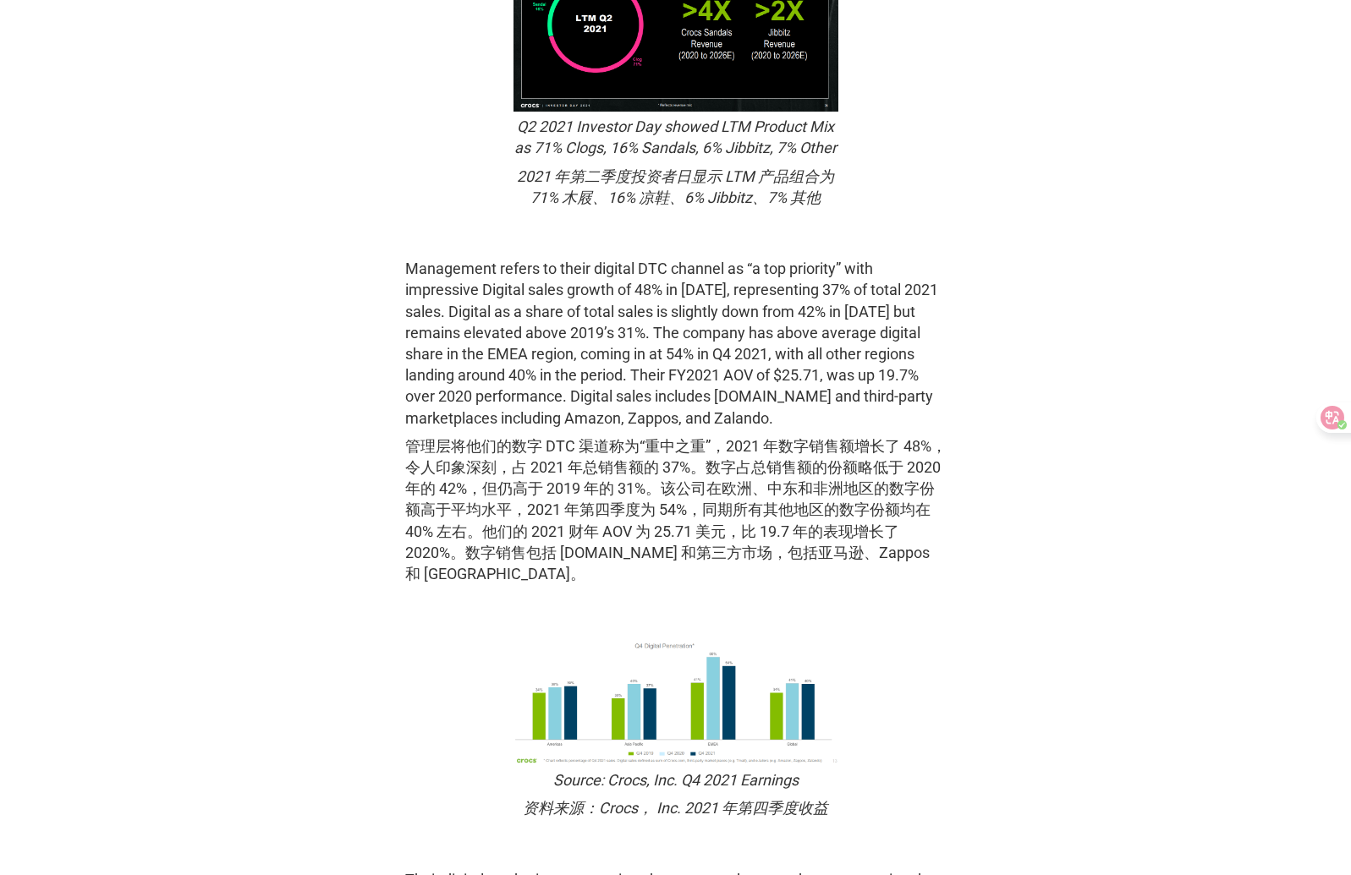
click at [623, 751] on img at bounding box center [675, 702] width 325 height 126
click at [624, 751] on img at bounding box center [675, 702] width 325 height 126
click at [704, 759] on img at bounding box center [675, 702] width 325 height 126
click at [712, 726] on img at bounding box center [675, 702] width 325 height 126
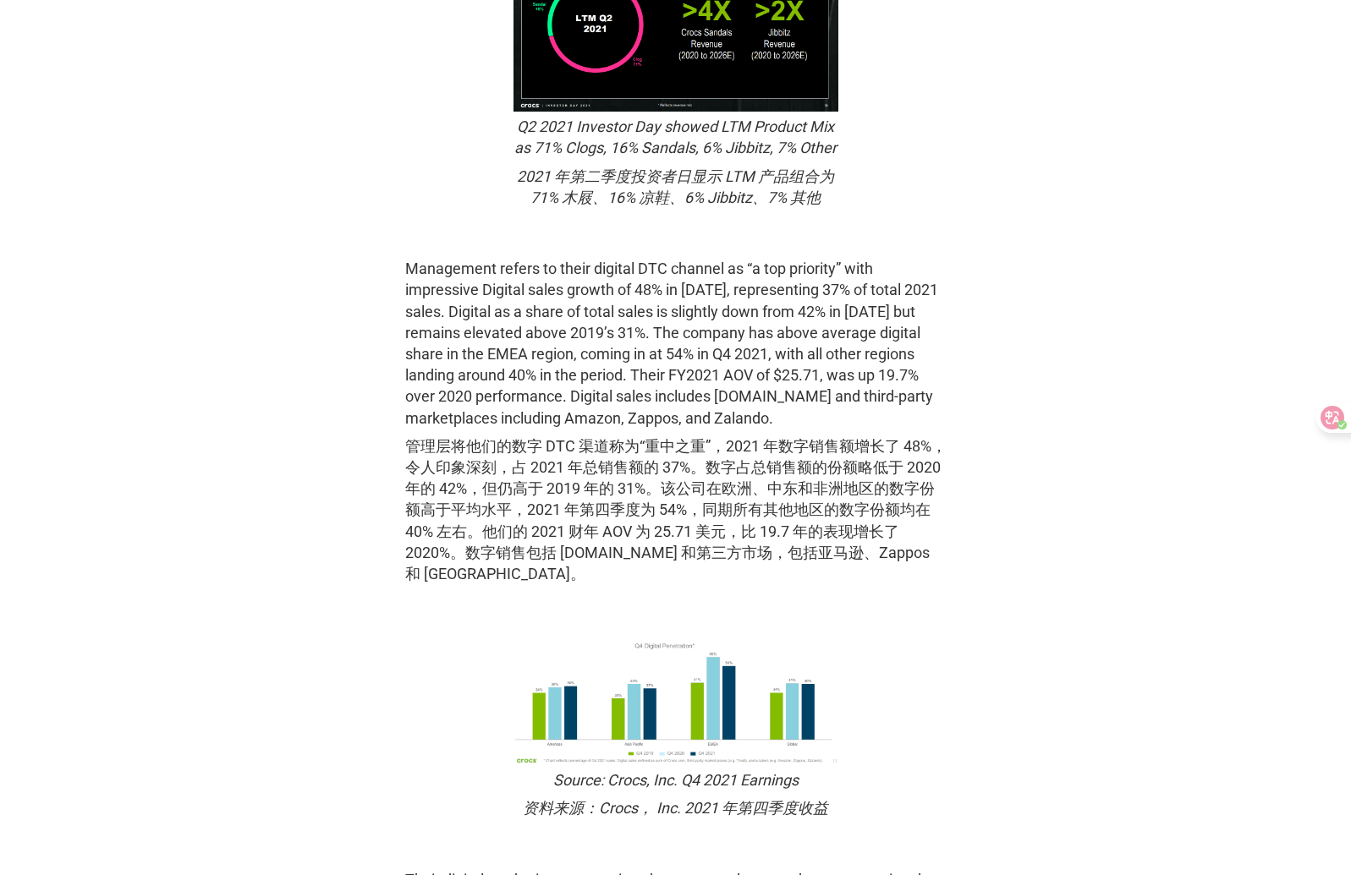
scroll to position [3896, 0]
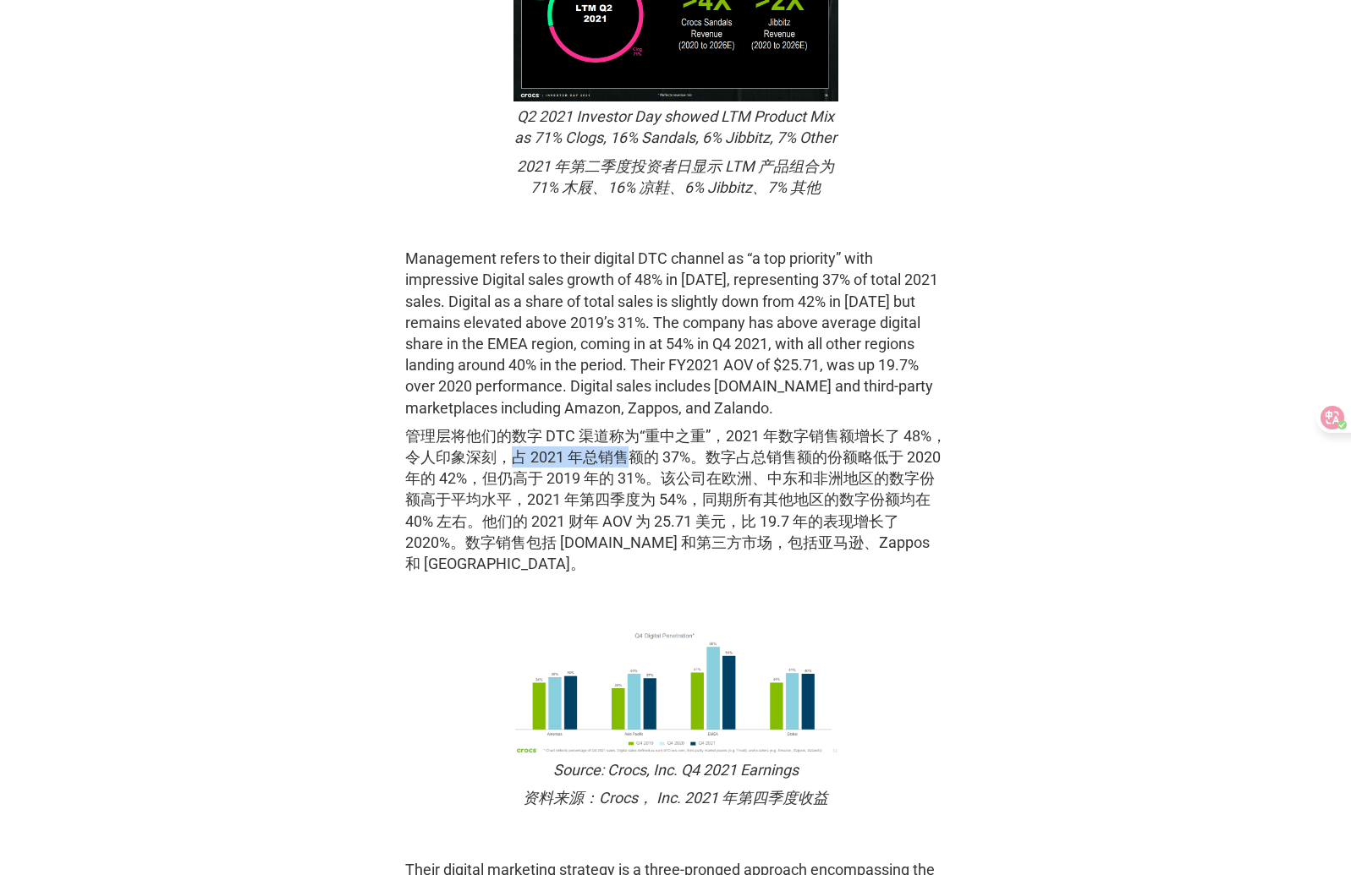
drag, startPoint x: 557, startPoint y: 480, endPoint x: 688, endPoint y: 474, distance: 131.2
click at [680, 475] on font "管理层将他们的数字 DTC 渠道称为“重中之重”，2021 年数字销售额增长了 48%，令人印象深刻，占 2021 年总销售额的 37%。数字占总销售额的份额…" at bounding box center [675, 499] width 541 height 145
click at [724, 536] on font "管理层将他们的数字 DTC 渠道称为“重中之重”，2021 年数字销售额增长了 48%，令人印象深刻，占 2021 年总销售额的 37%。数字占总销售额的份额…" at bounding box center [675, 499] width 541 height 145
drag, startPoint x: 535, startPoint y: 496, endPoint x: 751, endPoint y: 501, distance: 215.7
click at [751, 501] on font "管理层将他们的数字 DTC 渠道称为“重中之重”，2021 年数字销售额增长了 48%，令人印象深刻，占 2021 年总销售额的 37%。数字占总销售额的份额…" at bounding box center [675, 499] width 541 height 145
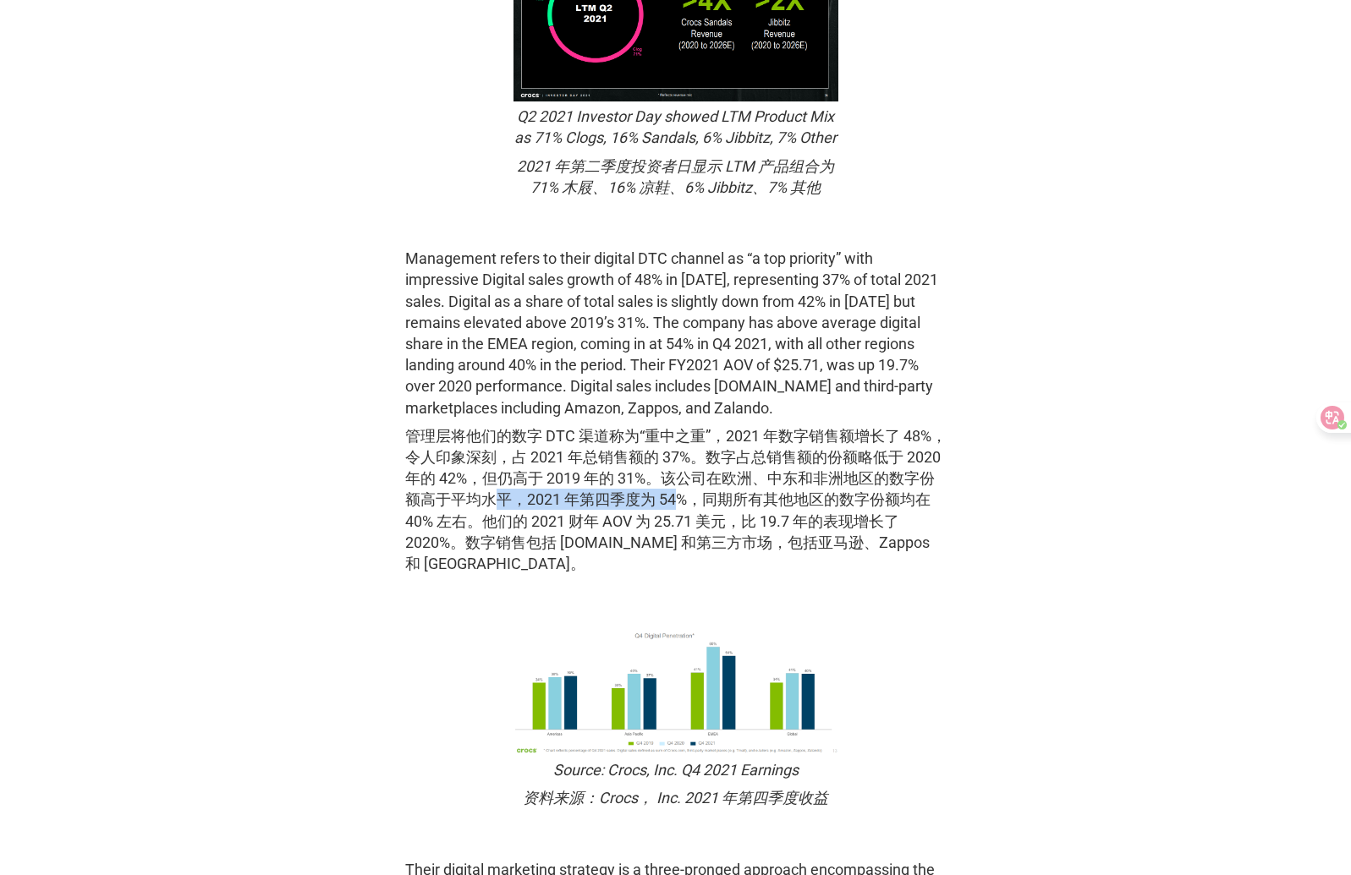
drag, startPoint x: 553, startPoint y: 522, endPoint x: 736, endPoint y: 523, distance: 182.7
click at [736, 523] on font "管理层将他们的数字 DTC 渠道称为“重中之重”，2021 年数字销售额增长了 48%，令人印象深刻，占 2021 年总销售额的 37%。数字占总销售额的份额…" at bounding box center [675, 499] width 541 height 145
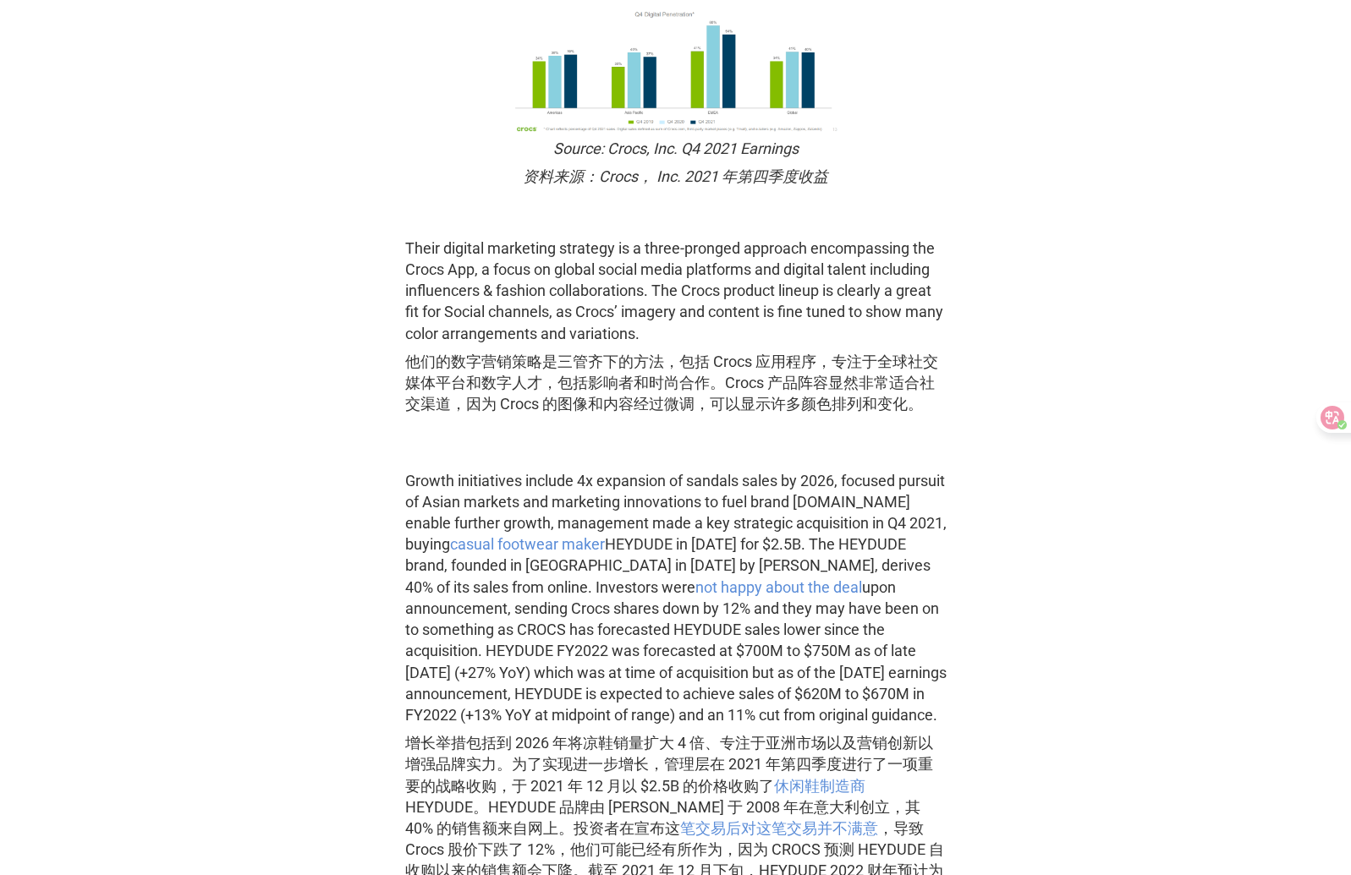
scroll to position [4601, 0]
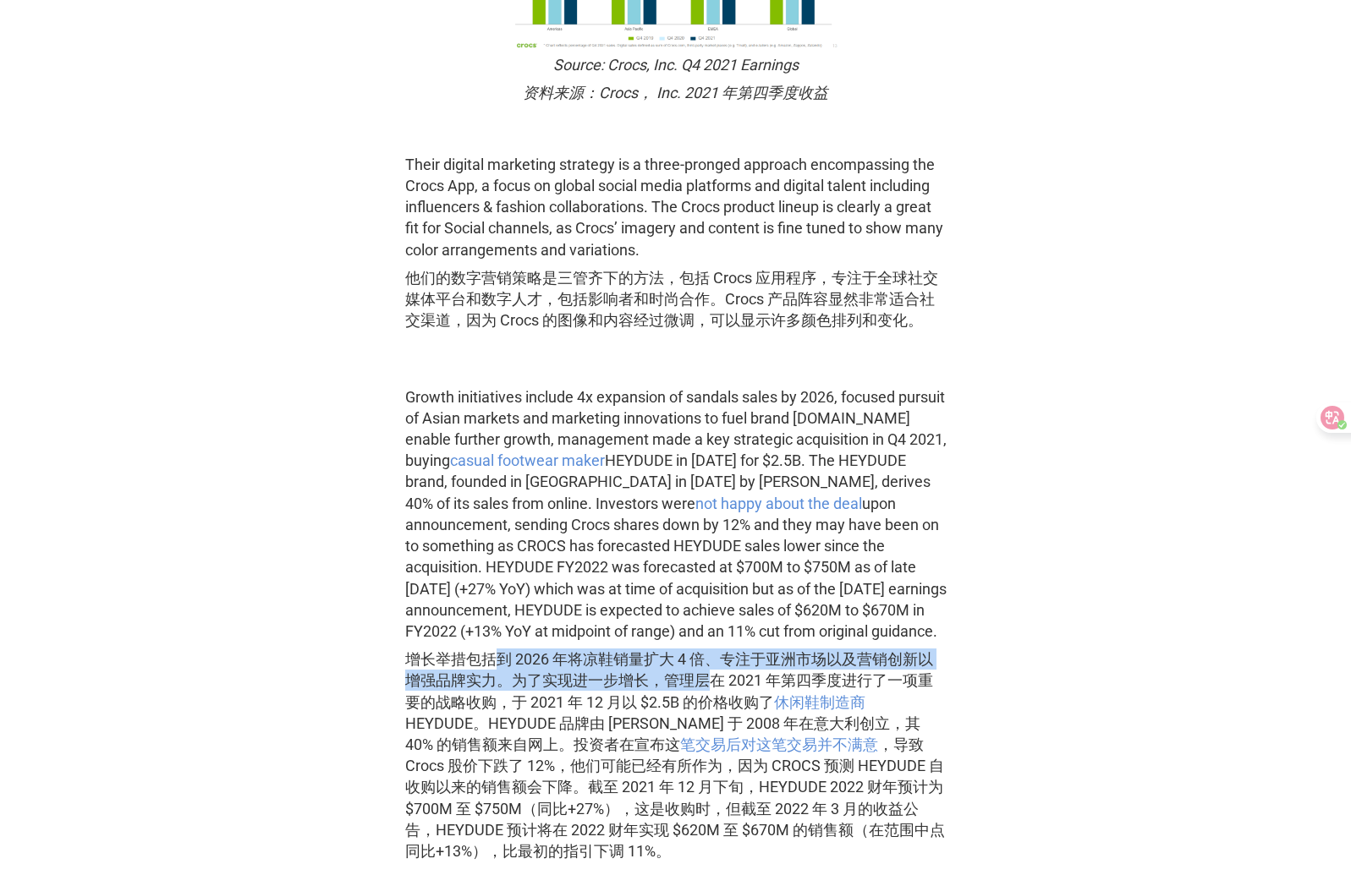
drag, startPoint x: 503, startPoint y: 701, endPoint x: 707, endPoint y: 714, distance: 204.2
click at [707, 714] on font "增长举措包括到 2026 年将凉鞋销量扩大 4 倍、专注于亚洲市场以及营销创新以增强品牌实力。为了实现进一步增长，管理层在 2021 年第四季度进行了一项重要…" at bounding box center [675, 755] width 540 height 210
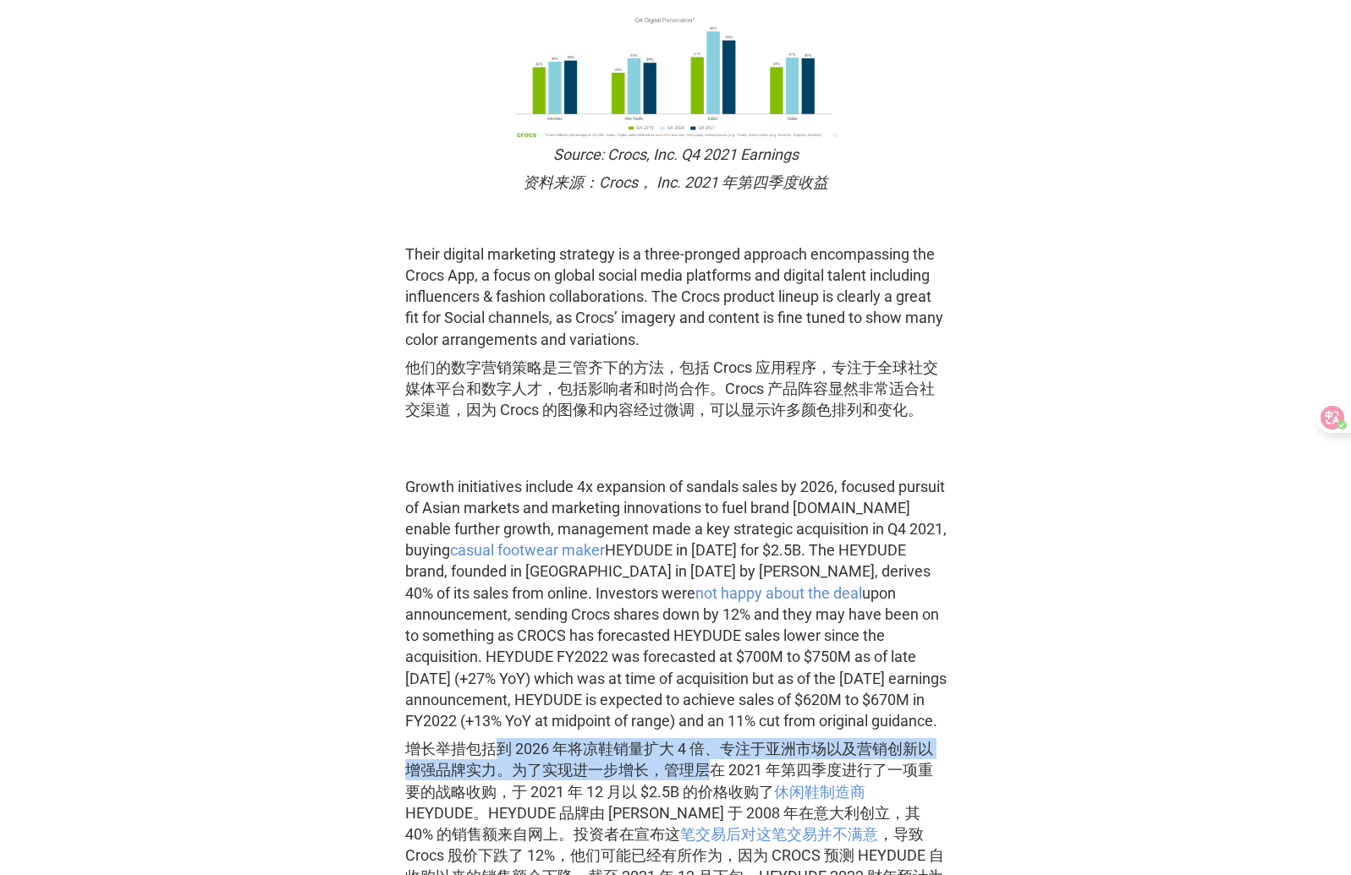
scroll to position [4798, 0]
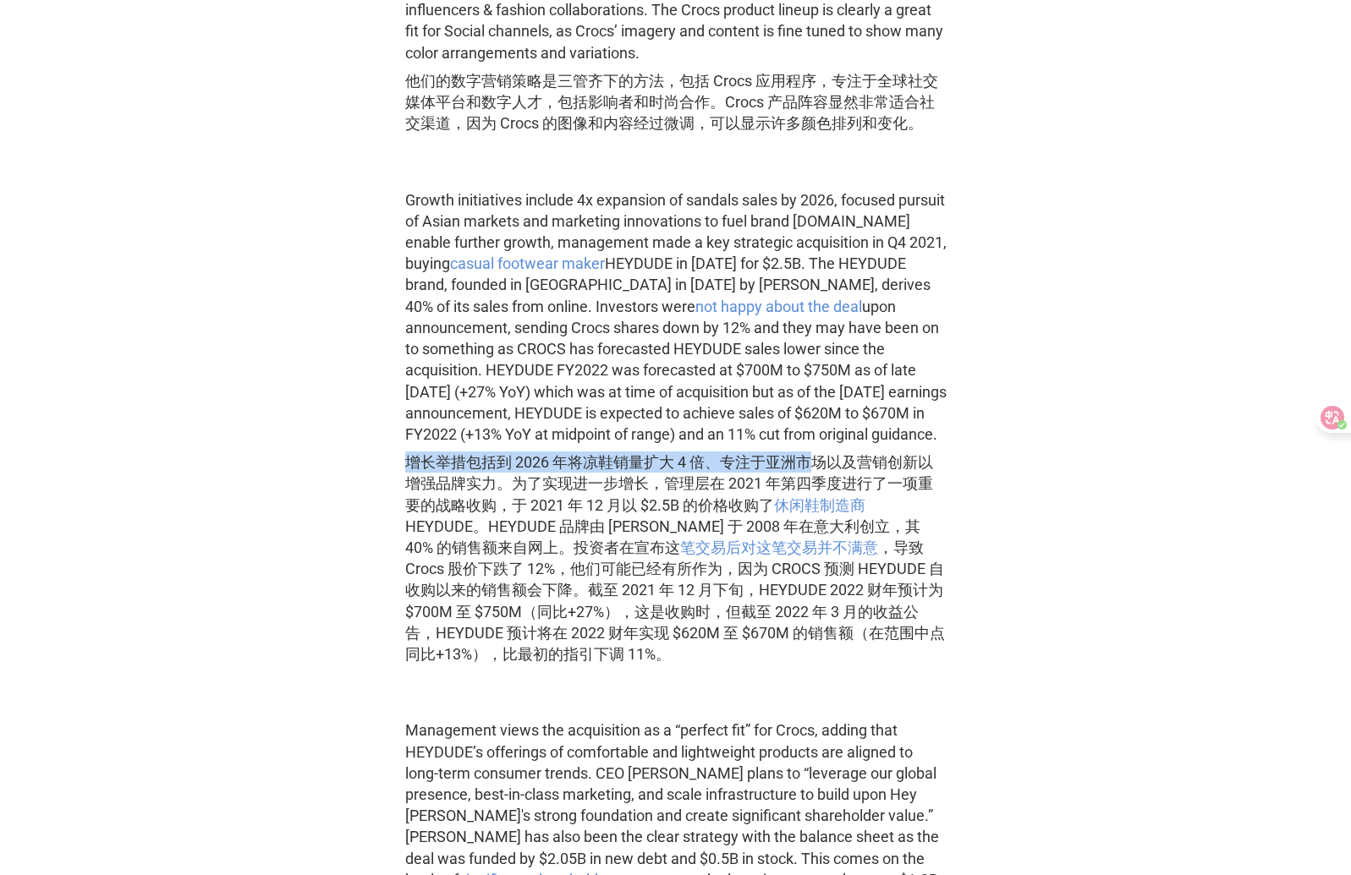
drag, startPoint x: 410, startPoint y: 501, endPoint x: 815, endPoint y: 509, distance: 405.1
click at [815, 509] on font "增长举措包括到 2026 年将凉鞋销量扩大 4 倍、专注于亚洲市场以及营销创新以增强品牌实力。为了实现进一步增长，管理层在 2021 年第四季度进行了一项重要…" at bounding box center [675, 558] width 540 height 210
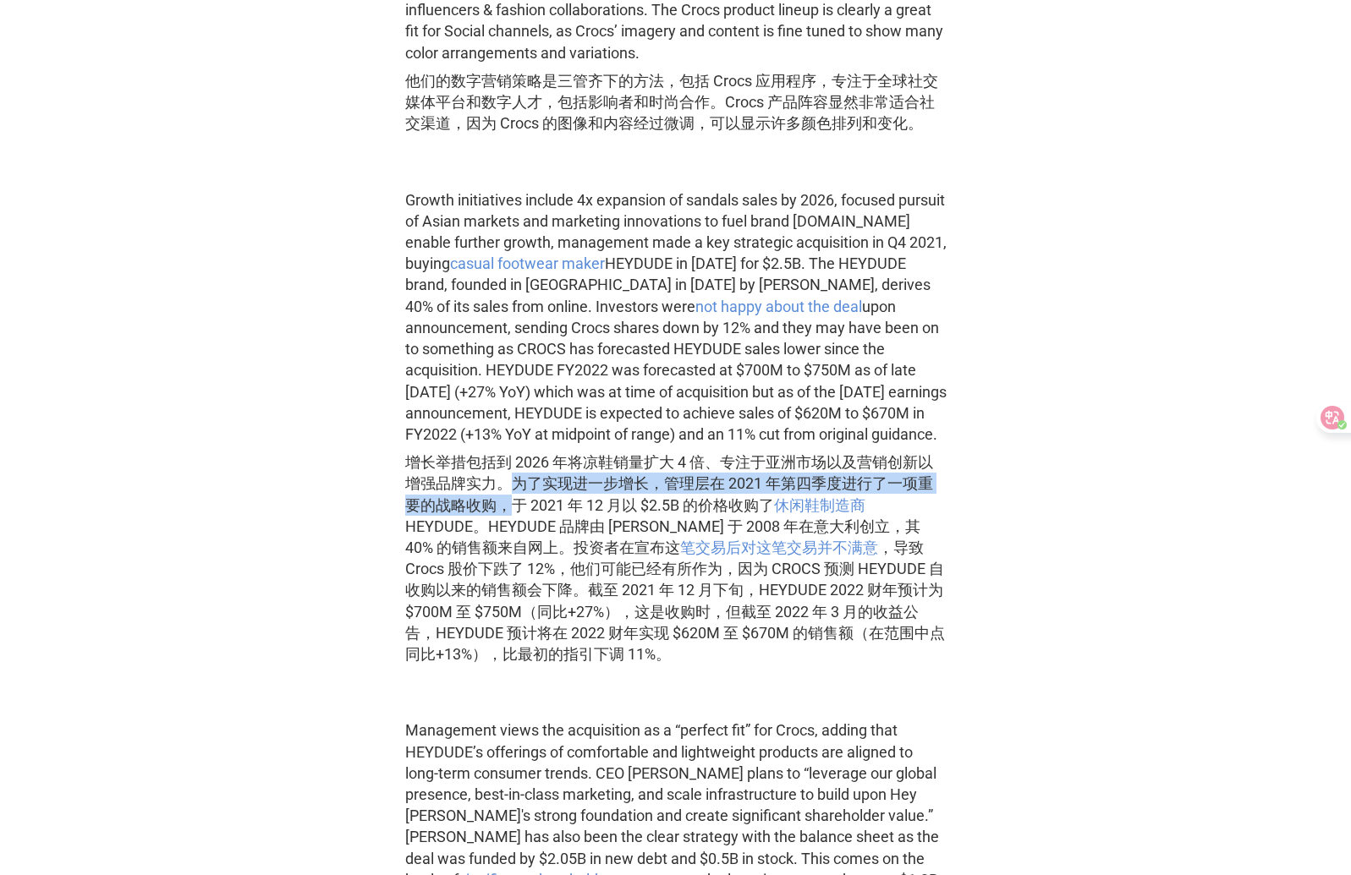
drag, startPoint x: 510, startPoint y: 529, endPoint x: 507, endPoint y: 556, distance: 28.1
click at [507, 556] on font "增长举措包括到 2026 年将凉鞋销量扩大 4 倍、专注于亚洲市场以及营销创新以增强品牌实力。为了实现进一步增长，管理层在 2021 年第四季度进行了一项重要…" at bounding box center [675, 558] width 541 height 213
click at [523, 554] on font "增长举措包括到 2026 年将凉鞋销量扩大 4 倍、专注于亚洲市场以及营销创新以增强品牌实力。为了实现进一步增长，管理层在 2021 年第四季度进行了一项重要…" at bounding box center [675, 558] width 540 height 210
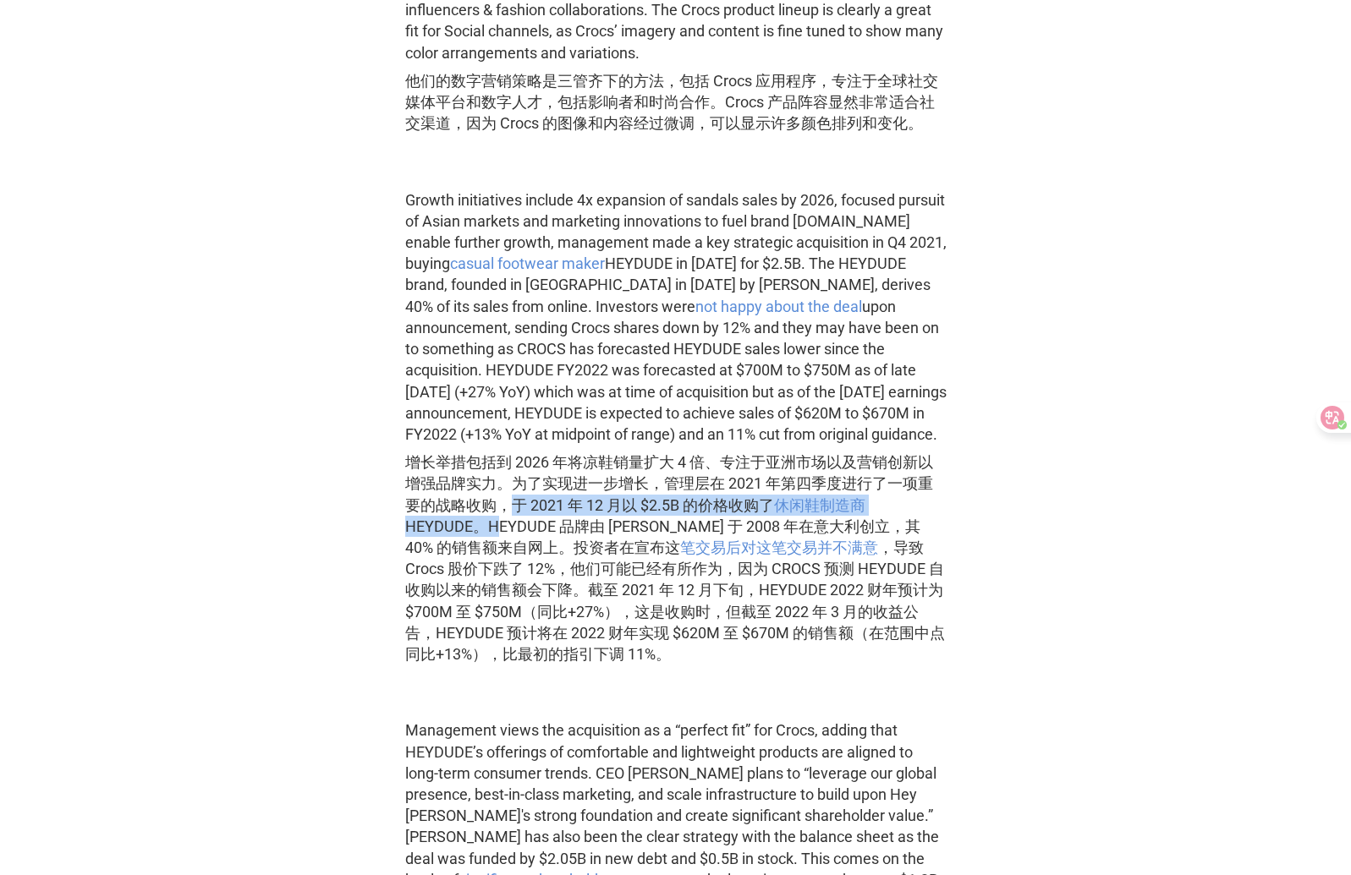
drag, startPoint x: 514, startPoint y: 550, endPoint x: 487, endPoint y: 569, distance: 33.3
click at [486, 570] on font "增长举措包括到 2026 年将凉鞋销量扩大 4 倍、专注于亚洲市场以及营销创新以增强品牌实力。为了实现进一步增长，管理层在 2021 年第四季度进行了一项重要…" at bounding box center [675, 558] width 540 height 210
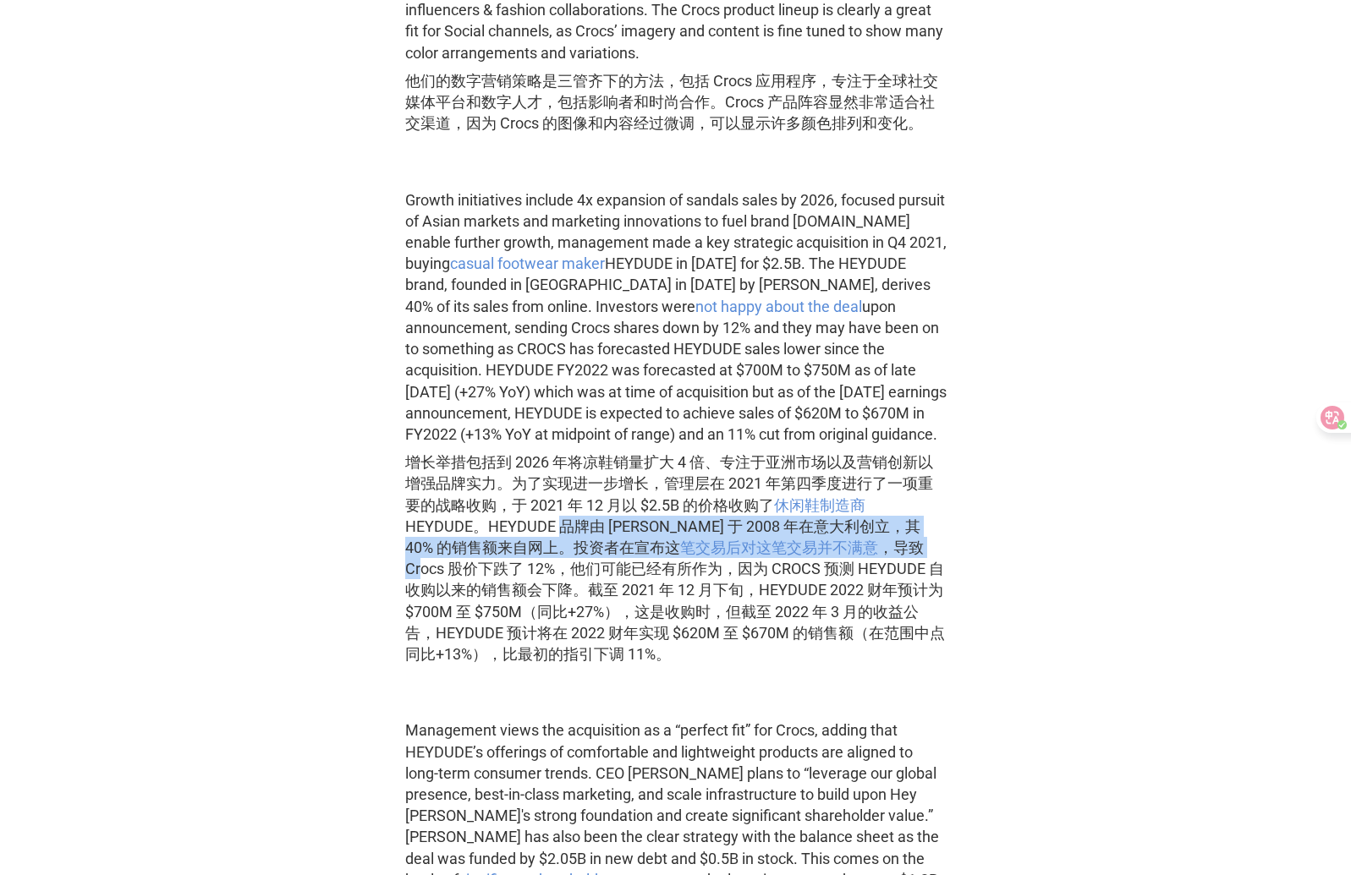
drag, startPoint x: 627, startPoint y: 572, endPoint x: 428, endPoint y: 620, distance: 204.5
click at [421, 607] on font "增长举措包括到 2026 年将凉鞋销量扩大 4 倍、专注于亚洲市场以及营销创新以增强品牌实力。为了实现进一步增长，管理层在 2021 年第四季度进行了一项重要…" at bounding box center [675, 558] width 540 height 210
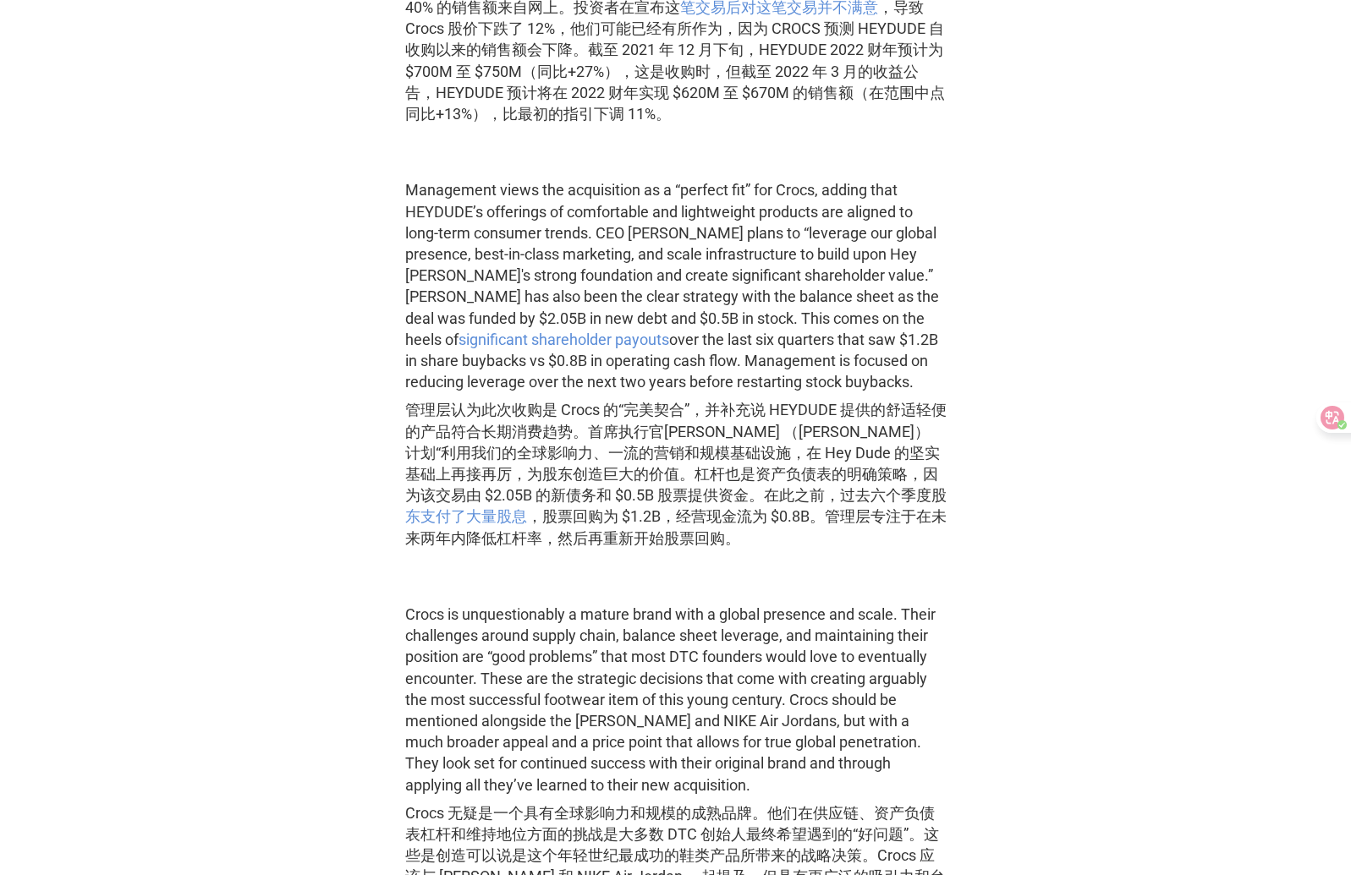
click at [532, 457] on font "管理层认为此次收购是 Crocs 的“完美契合”，并补充说 HEYDUDE 提供的舒适轻便的产品符合长期消费趋势。首席执行官[PERSON_NAME] （[P…" at bounding box center [675, 473] width 541 height 145
drag, startPoint x: 803, startPoint y: 529, endPoint x: 824, endPoint y: 531, distance: 20.4
click at [824, 532] on font "管理层认为此次收购是 Crocs 的“完美契合”，并补充说 HEYDUDE 提供的舒适轻便的产品符合长期消费趋势。首席执行官[PERSON_NAME] （[P…" at bounding box center [675, 473] width 541 height 145
drag, startPoint x: 532, startPoint y: 556, endPoint x: 719, endPoint y: 554, distance: 186.9
click at [673, 546] on font "管理层认为此次收购是 Crocs 的“完美契合”，并补充说 HEYDUDE 提供的舒适轻便的产品符合长期消费趋势。首席执行官[PERSON_NAME] （[P…" at bounding box center [675, 473] width 541 height 145
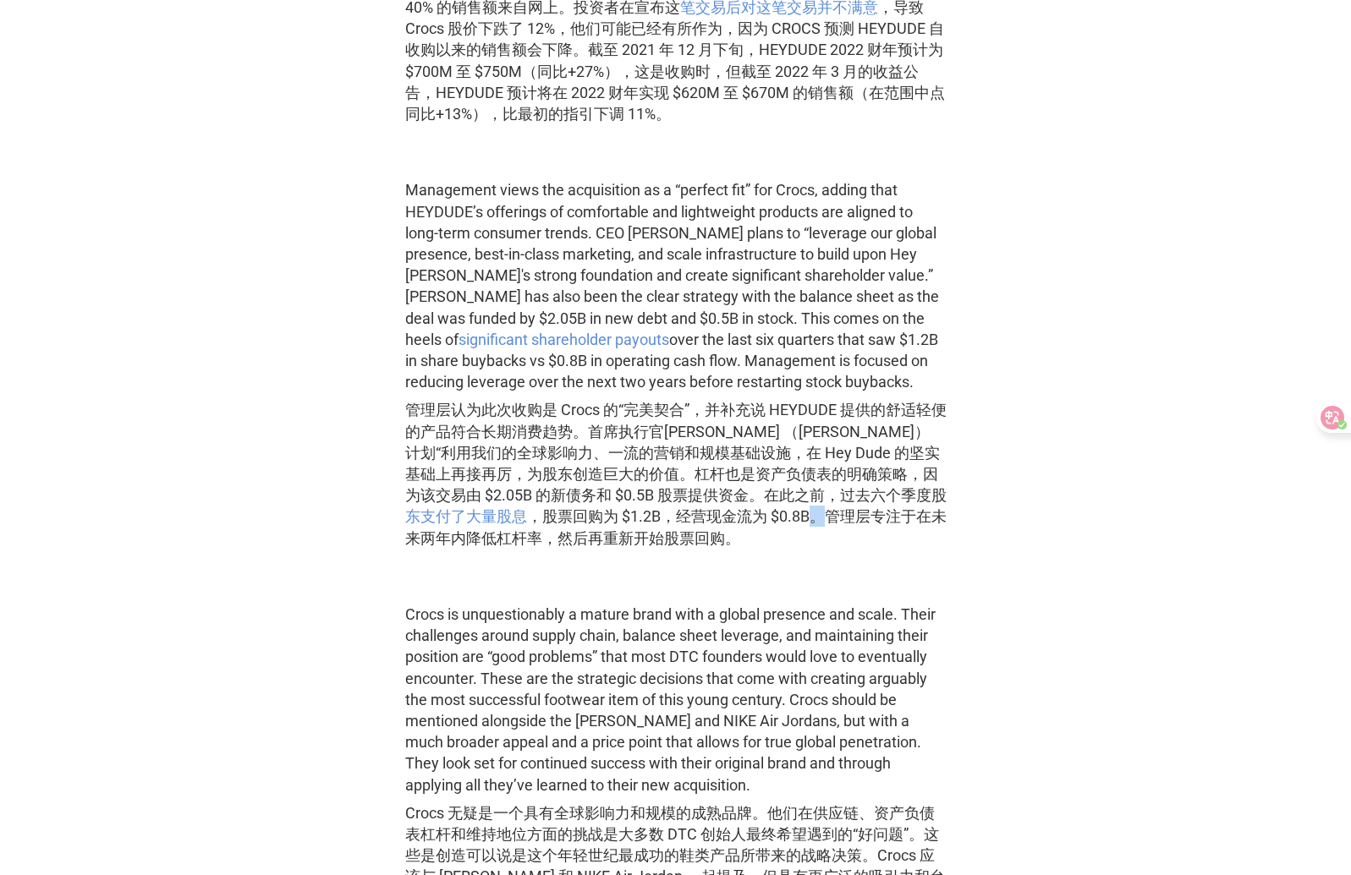
drag, startPoint x: 791, startPoint y: 554, endPoint x: 839, endPoint y: 545, distance: 48.9
click at [803, 546] on font "管理层认为此次收购是 Crocs 的“完美契合”，并补充说 HEYDUDE 提供的舒适轻便的产品符合长期消费趋势。首席执行官[PERSON_NAME] （[P…" at bounding box center [675, 473] width 541 height 145
click at [703, 546] on font "管理层认为此次收购是 Crocs 的“完美契合”，并补充说 HEYDUDE 提供的舒适轻便的产品符合长期消费趋势。首席执行官[PERSON_NAME] （[P…" at bounding box center [675, 473] width 541 height 145
drag, startPoint x: 640, startPoint y: 556, endPoint x: 784, endPoint y: 561, distance: 143.8
click at [784, 546] on font "管理层认为此次收购是 Crocs 的“完美契合”，并补充说 HEYDUDE 提供的舒适轻便的产品符合长期消费趋势。首席执行官[PERSON_NAME] （[P…" at bounding box center [675, 473] width 541 height 145
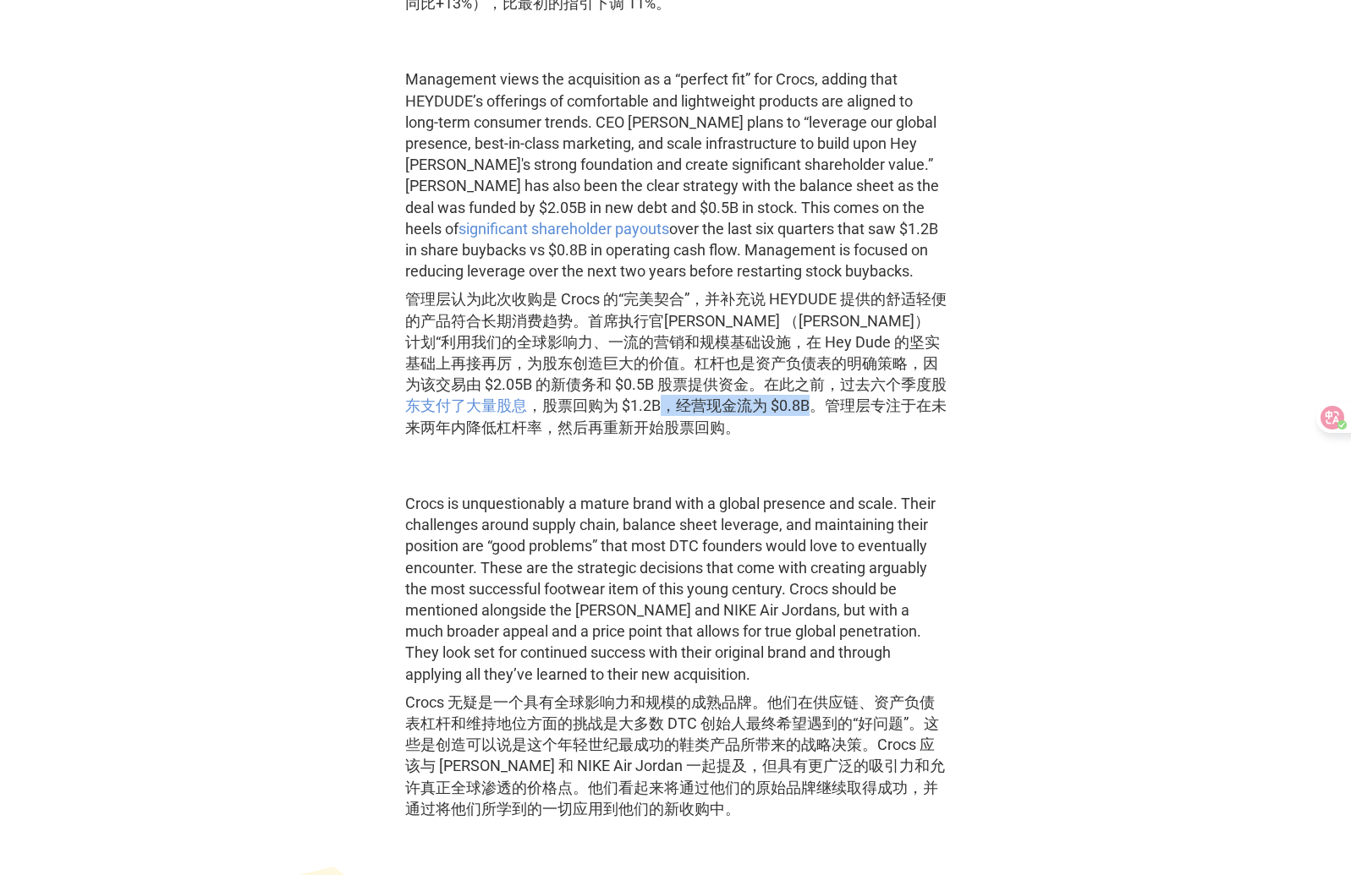
scroll to position [5460, 0]
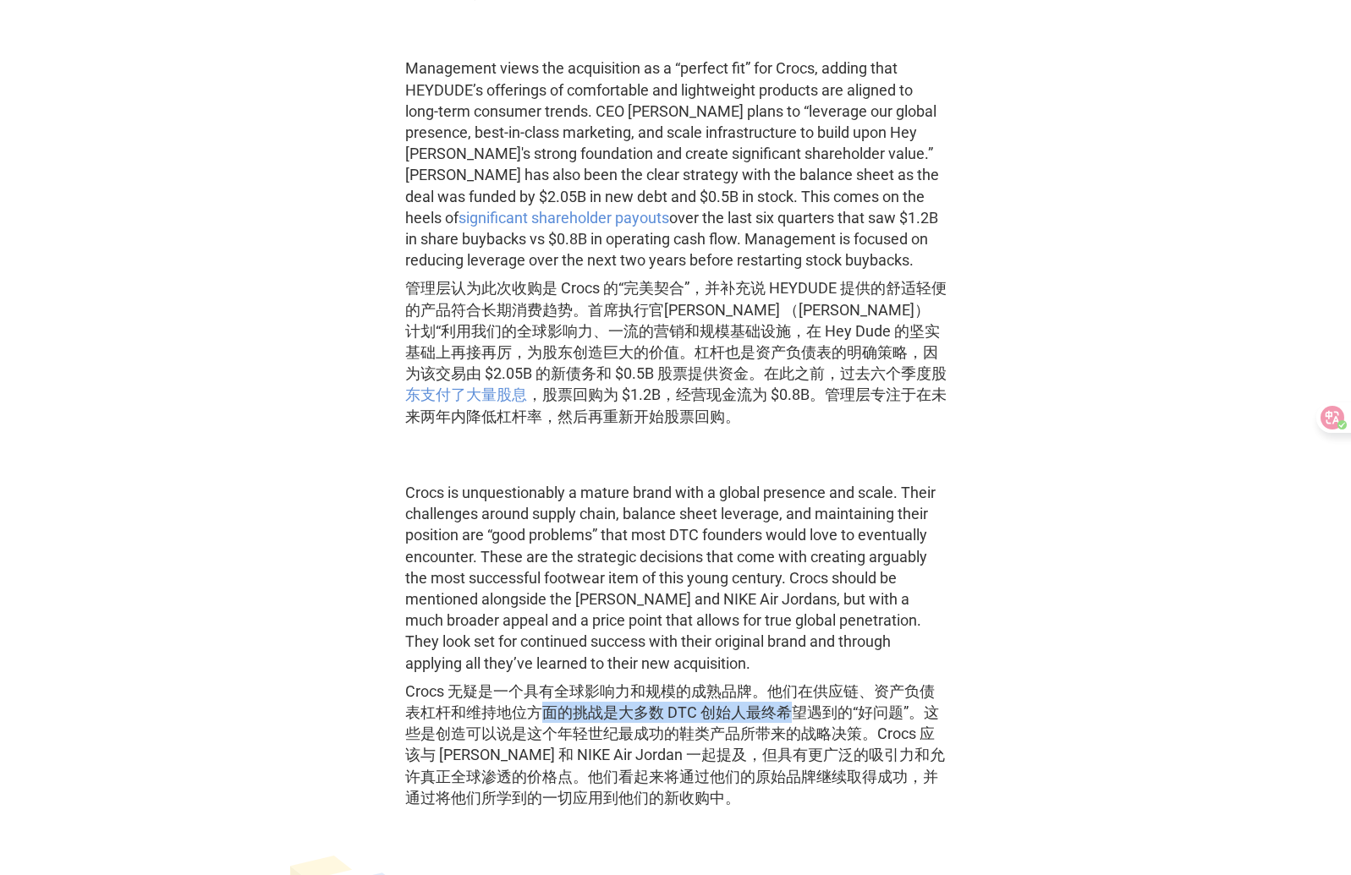
drag, startPoint x: 542, startPoint y: 762, endPoint x: 797, endPoint y: 750, distance: 254.8
click at [797, 752] on font "Crocs 无疑是一个具有全球影响力和规模的成熟品牌。他们在供应链、资产负债表杠杆和维持地位方面的挑战是大多数 DTC 创始人最终希望遇到的“好问题”。这些是…" at bounding box center [675, 744] width 540 height 124
drag, startPoint x: 567, startPoint y: 778, endPoint x: 764, endPoint y: 775, distance: 197.9
click at [764, 775] on font "Crocs 无疑是一个具有全球影响力和规模的成熟品牌。他们在供应链、资产负债表杠杆和维持地位方面的挑战是大多数 DTC 创始人最终希望遇到的“好问题”。这些是…" at bounding box center [675, 744] width 540 height 124
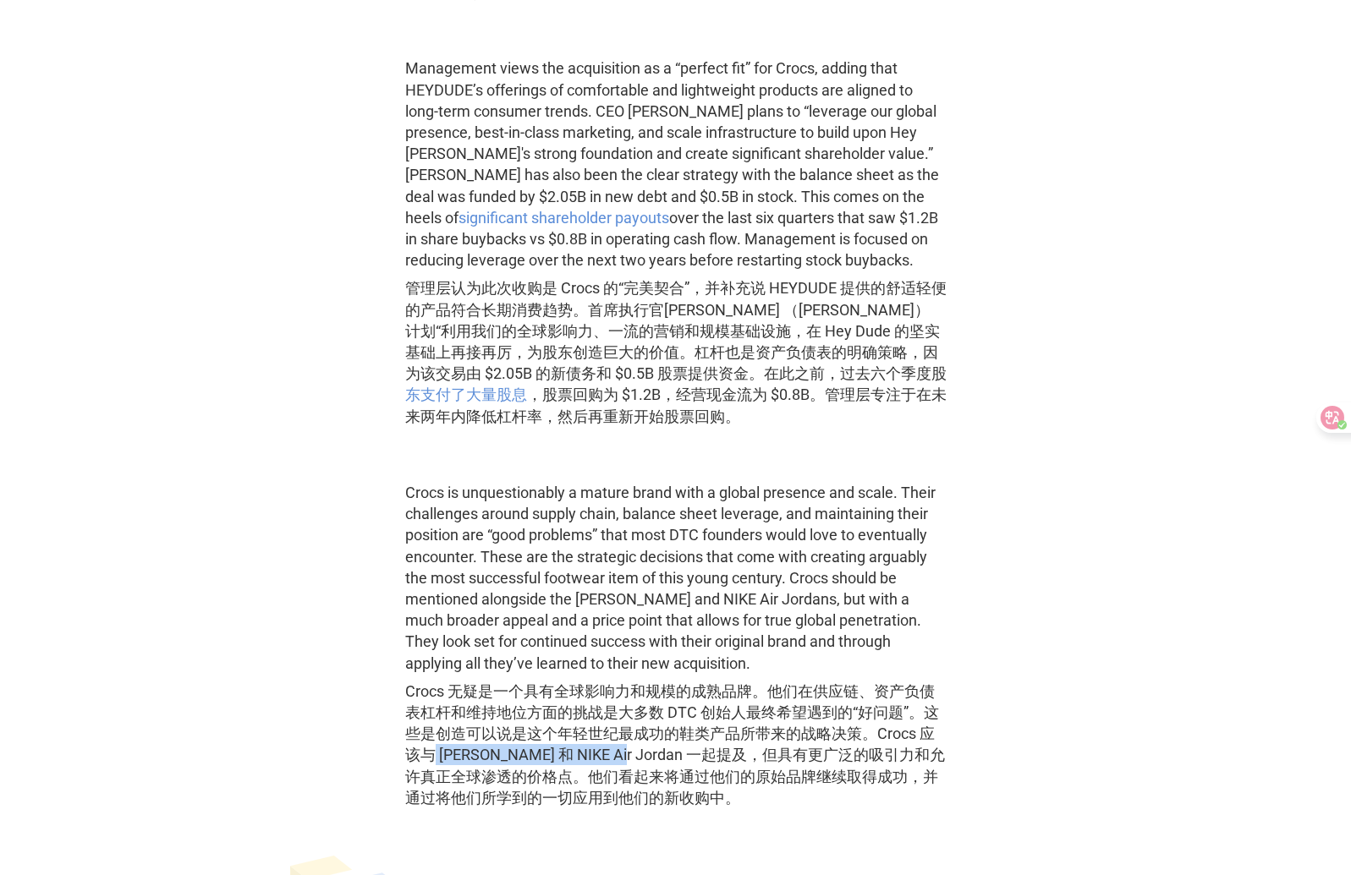
drag, startPoint x: 436, startPoint y: 795, endPoint x: 611, endPoint y: 796, distance: 174.2
click at [611, 796] on font "Crocs 无疑是一个具有全球影响力和规模的成熟品牌。他们在供应链、资产负债表杠杆和维持地位方面的挑战是大多数 DTC 创始人最终希望遇到的“好问题”。这些是…" at bounding box center [675, 744] width 540 height 124
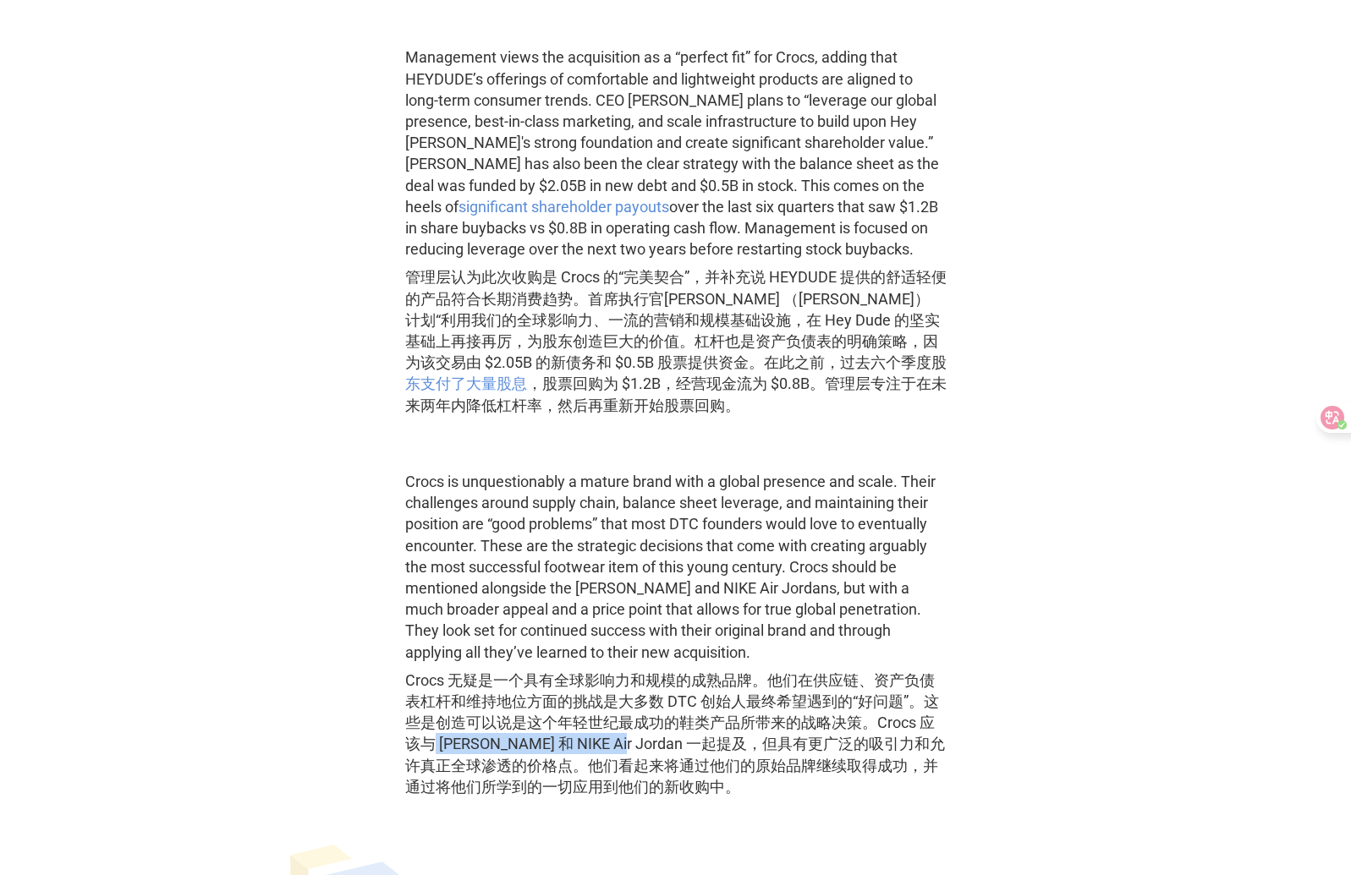
copy font "[PERSON_NAME]"
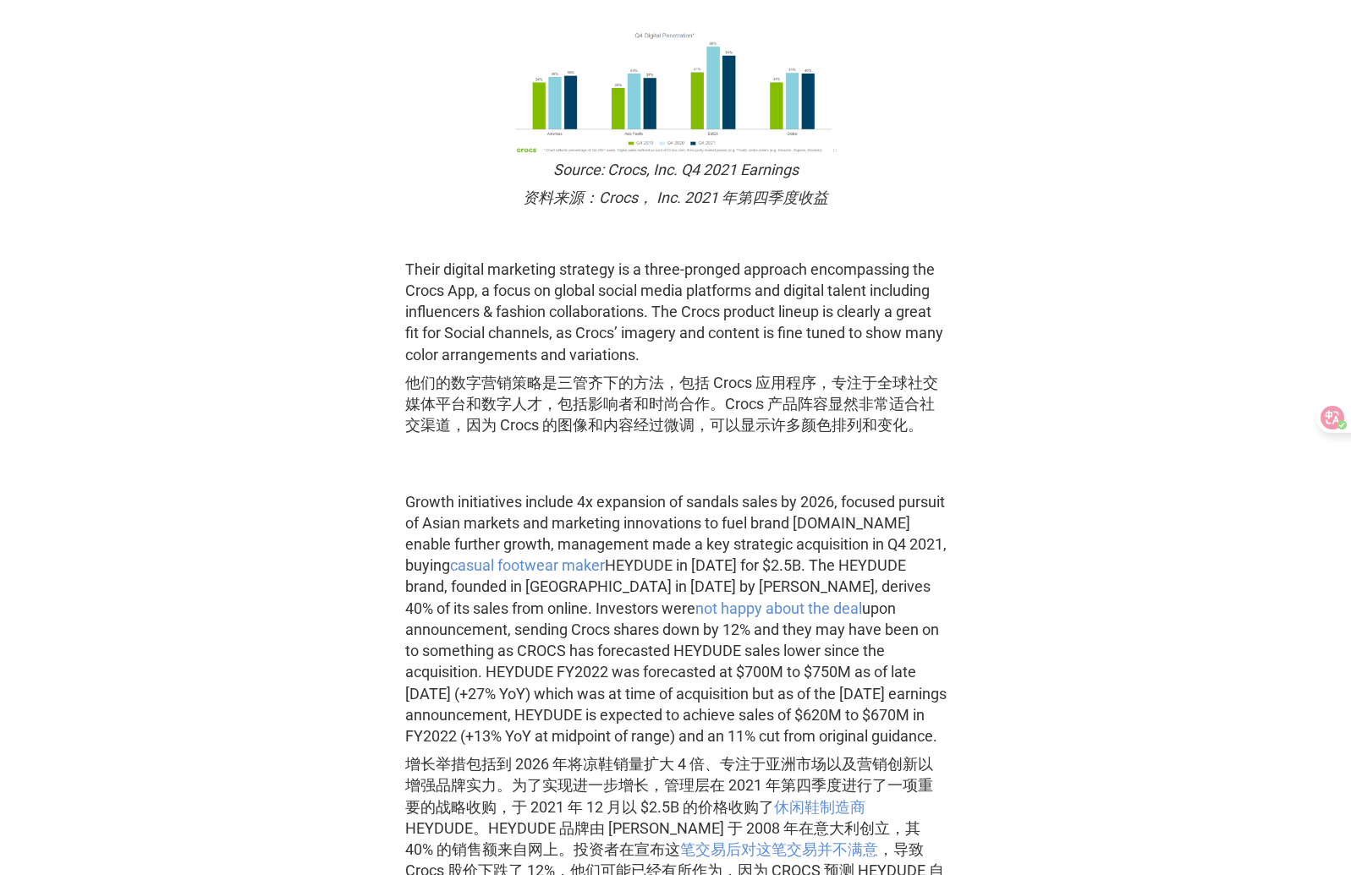
scroll to position [3833, 0]
